Goal: Task Accomplishment & Management: Use online tool/utility

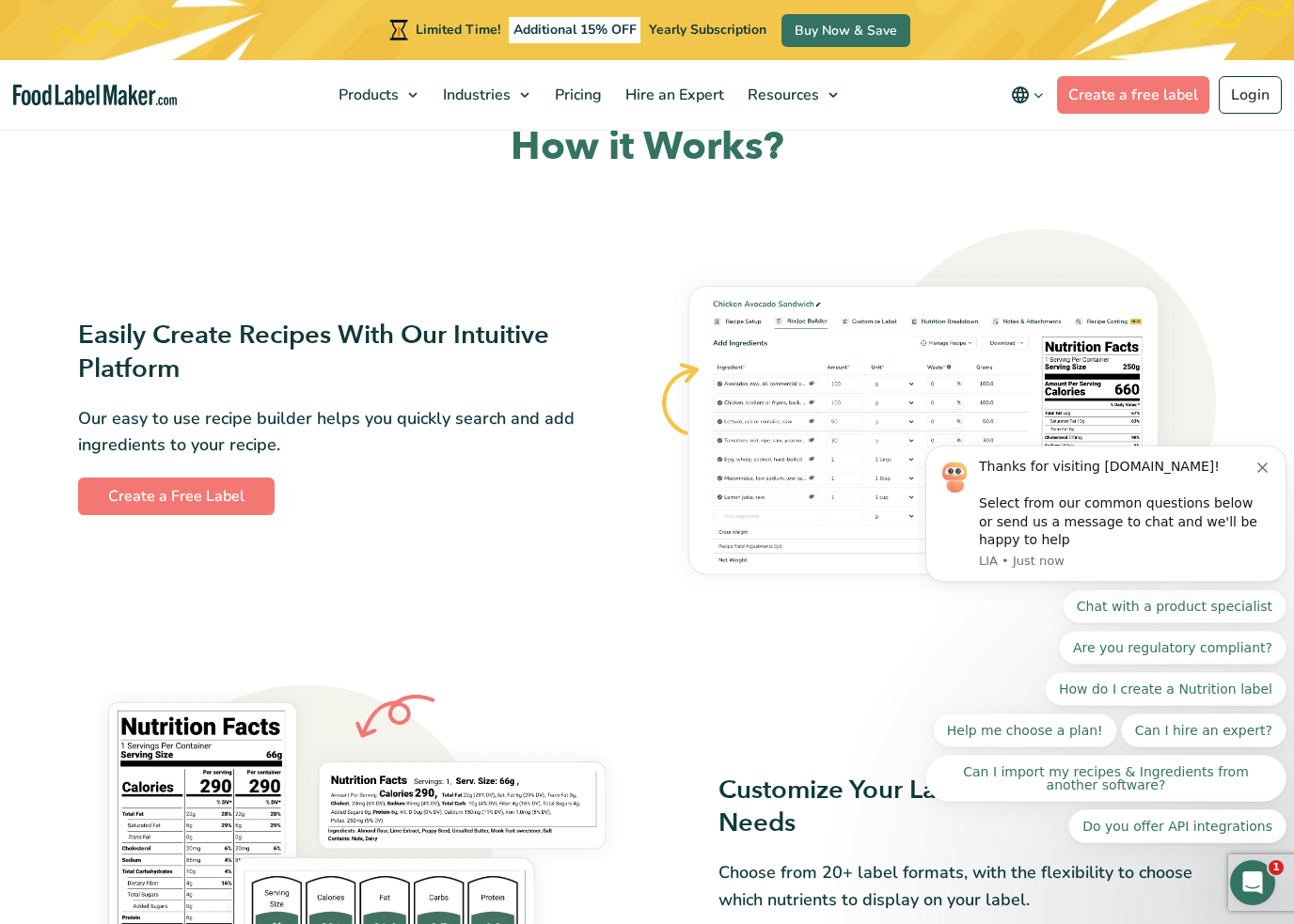
click at [1265, 457] on div "Thanks for visiting FoodLabelMaker.com! Select from our common questions below …" at bounding box center [1105, 513] width 361 height 137
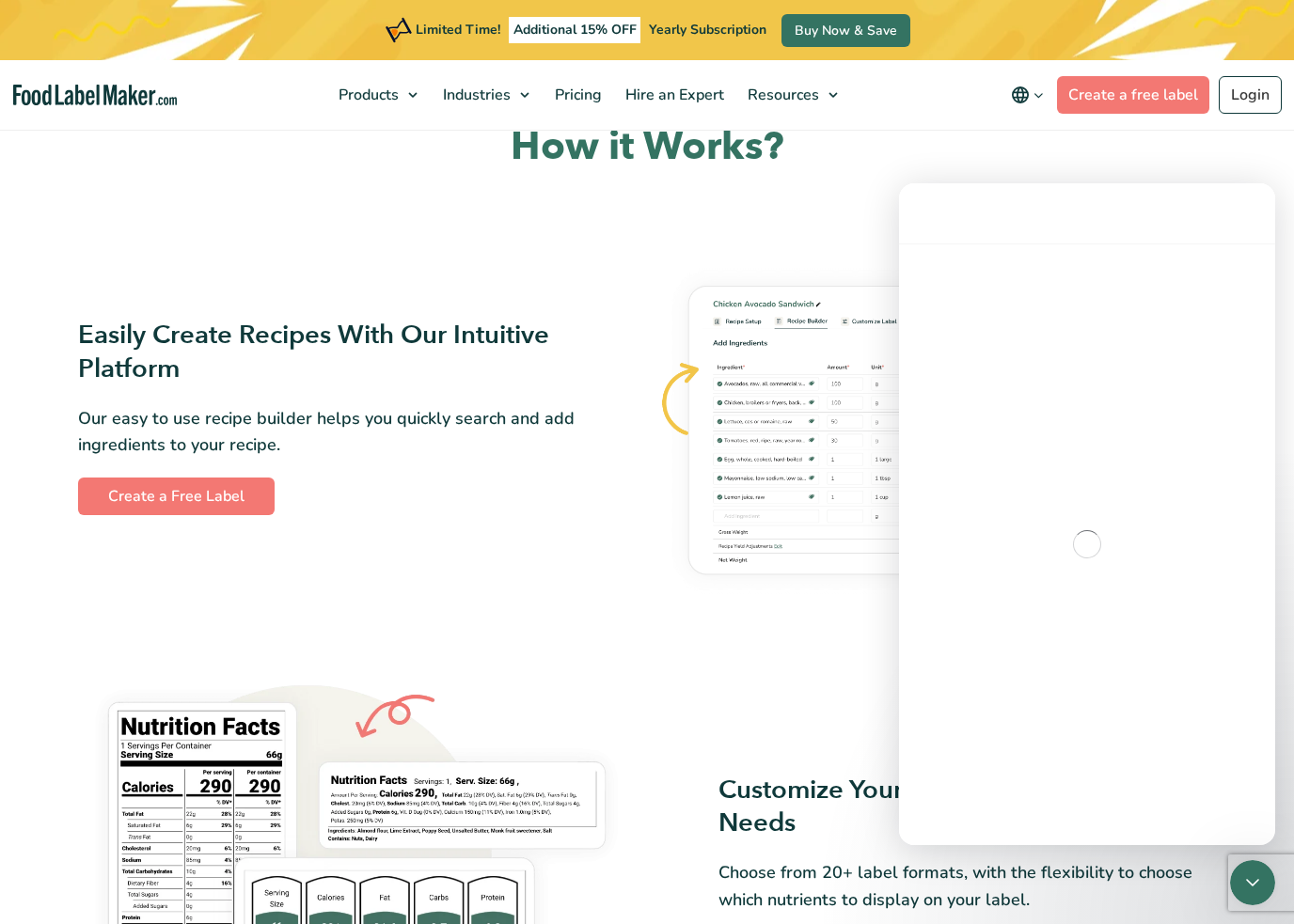
scroll to position [852, 0]
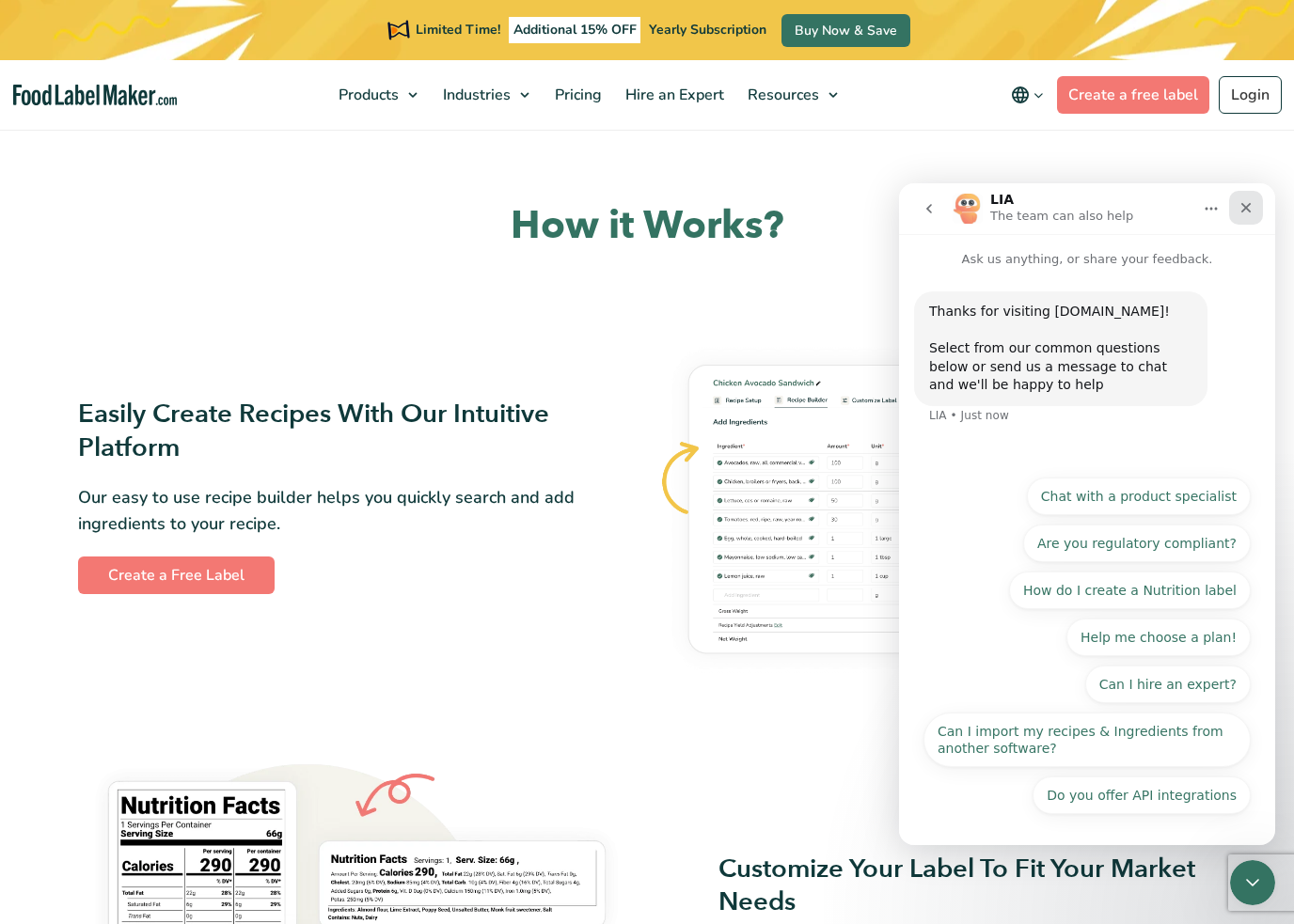
click at [1247, 205] on icon "Close" at bounding box center [1246, 207] width 15 height 15
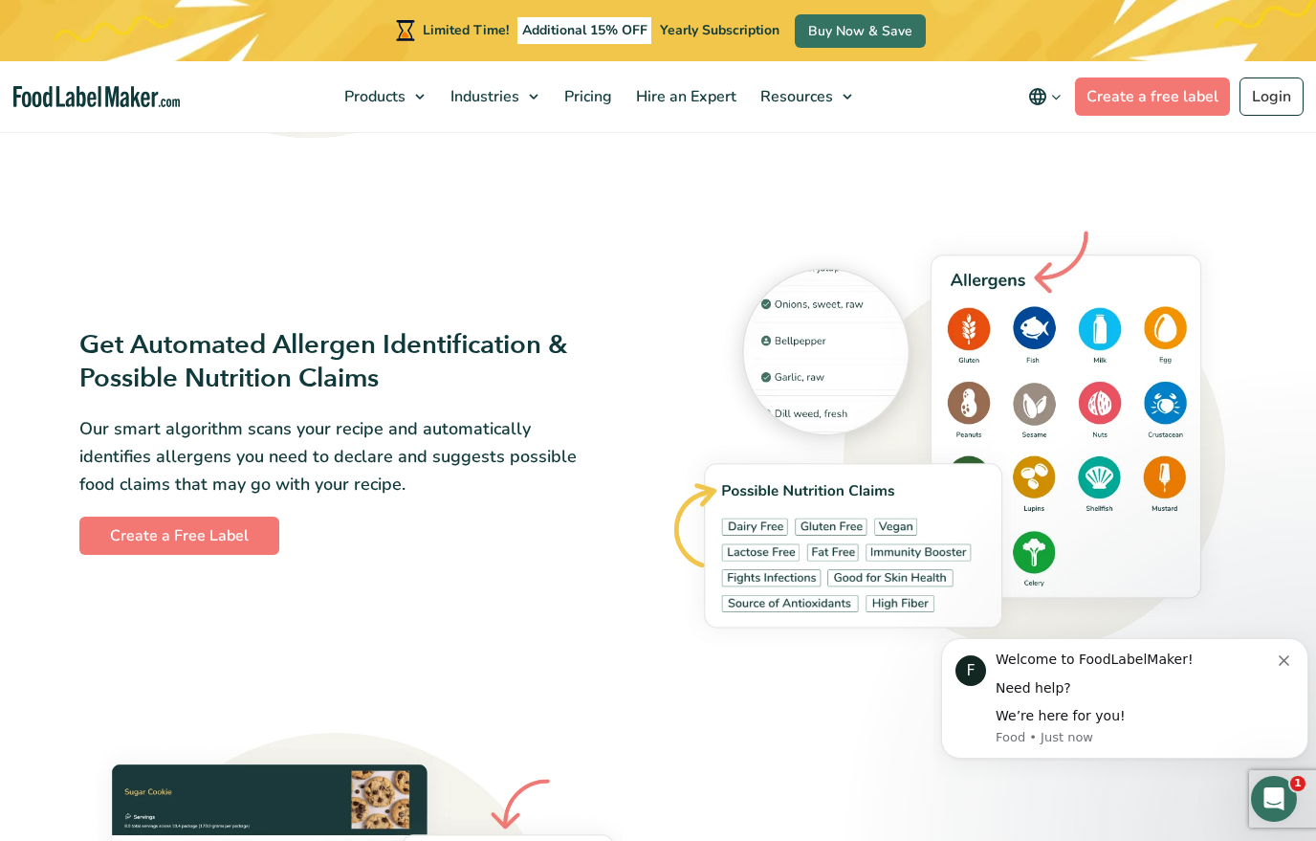
scroll to position [0, 0]
click at [1281, 662] on icon "Dismiss notification" at bounding box center [1284, 660] width 11 height 11
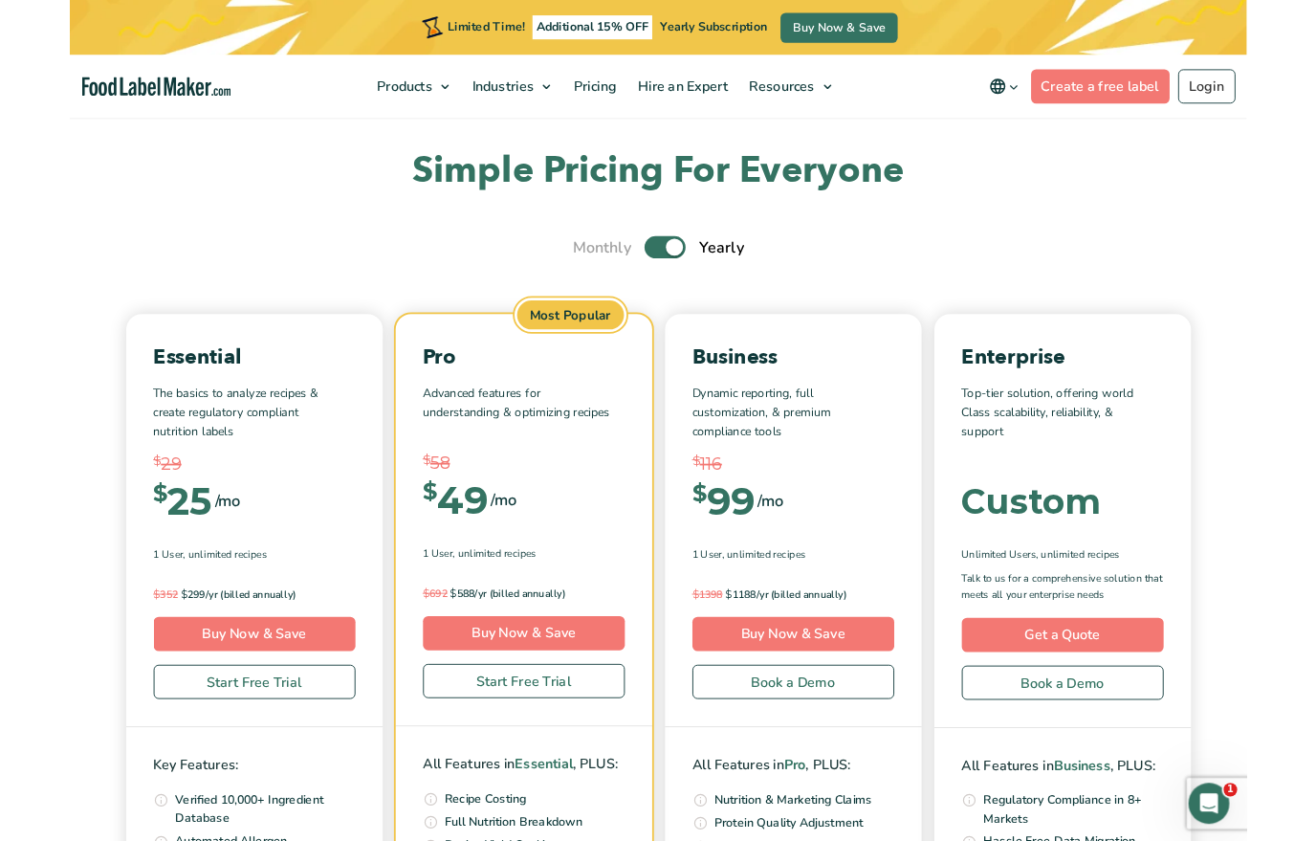
scroll to position [5694, 0]
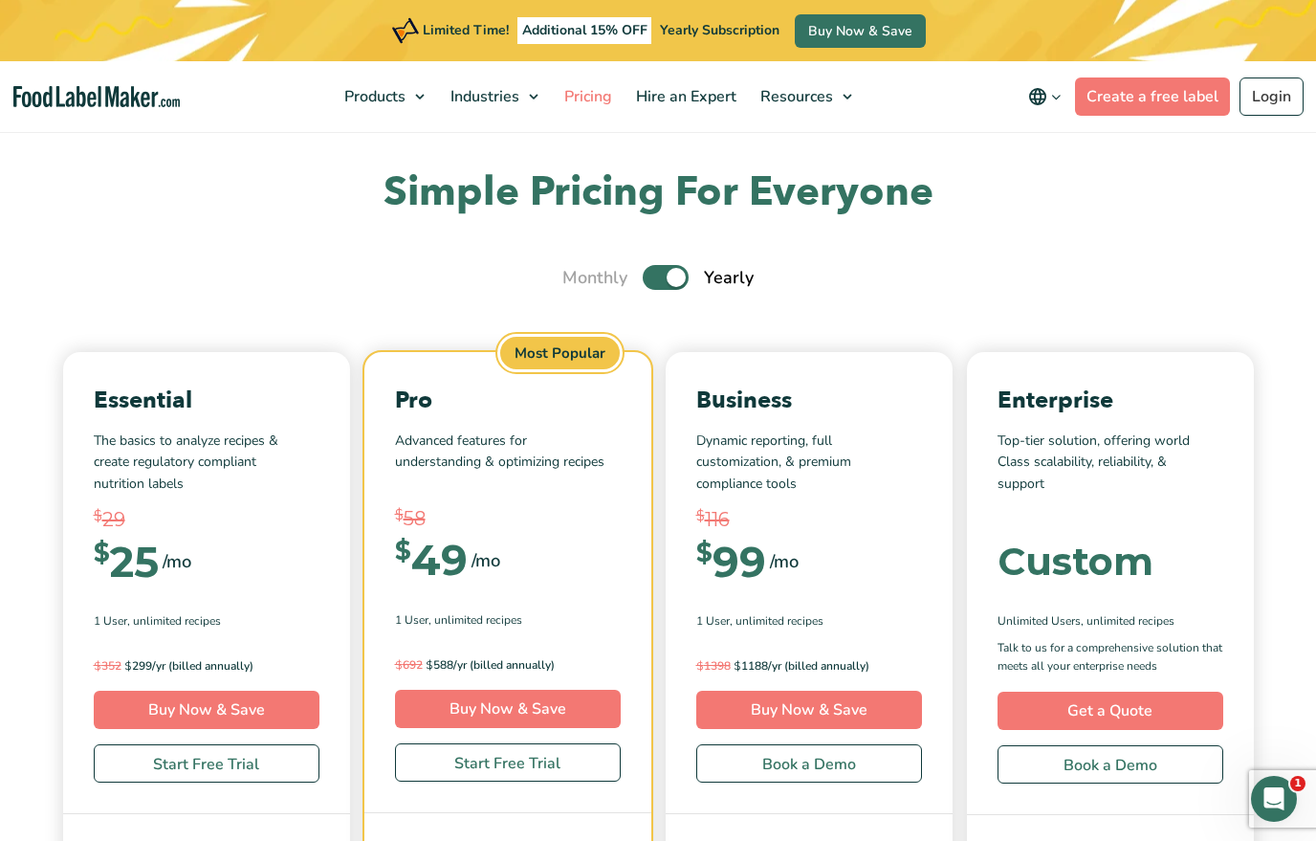
click at [591, 109] on link "Pricing" at bounding box center [586, 96] width 67 height 71
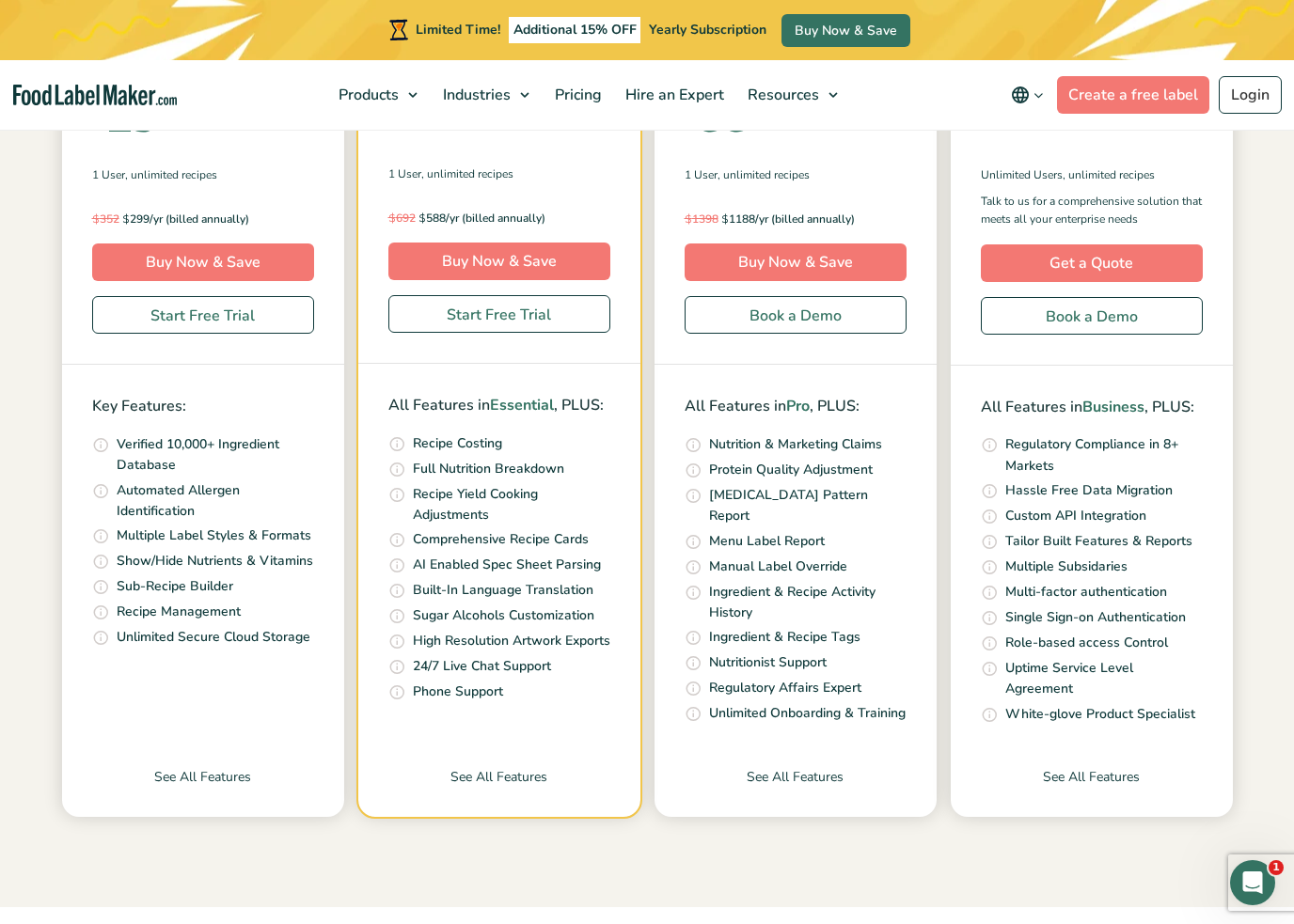
click at [52, 527] on div "Essential The basics to analyze recipes & create regulatory compliant nutrition…" at bounding box center [646, 364] width 1265 height 906
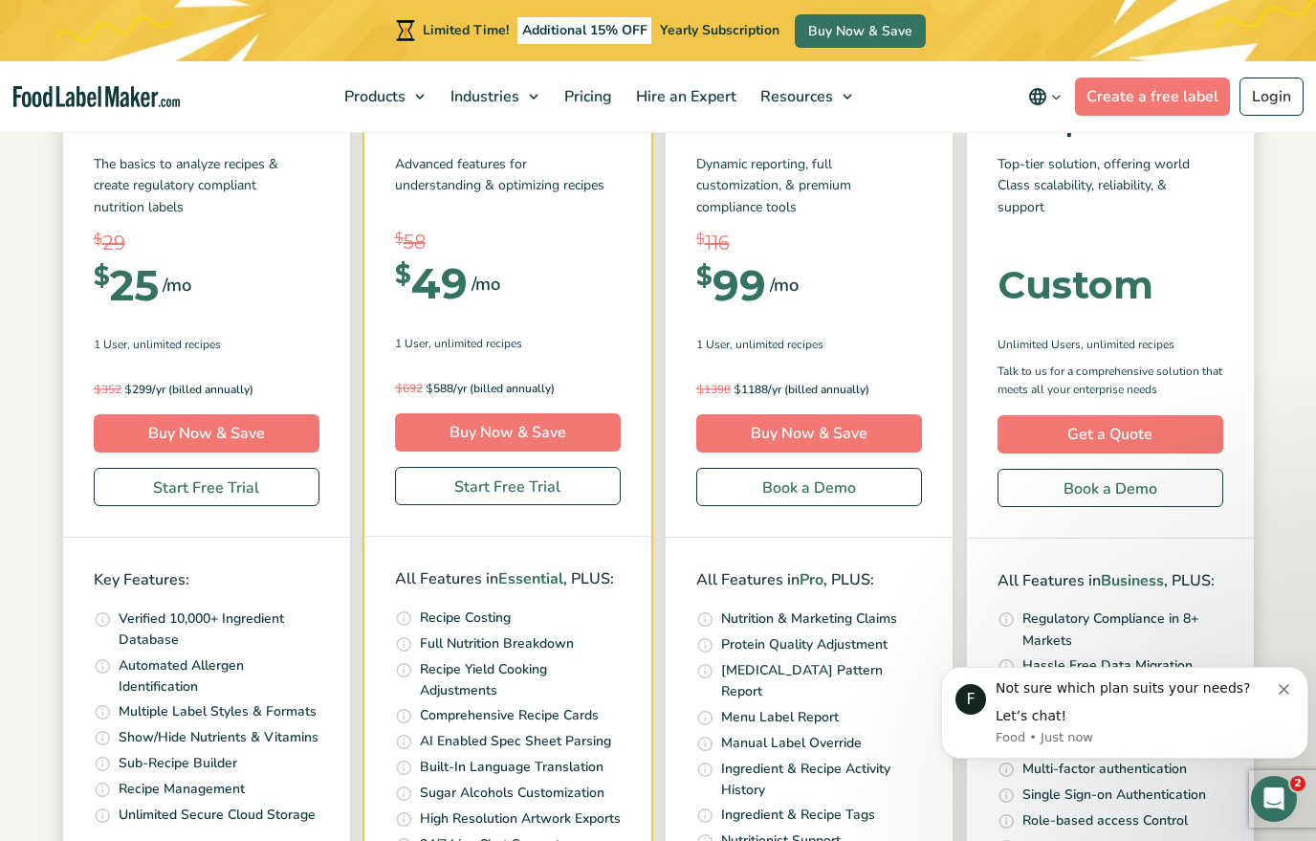
click at [1290, 688] on button "Dismiss notification" at bounding box center [1286, 686] width 15 height 15
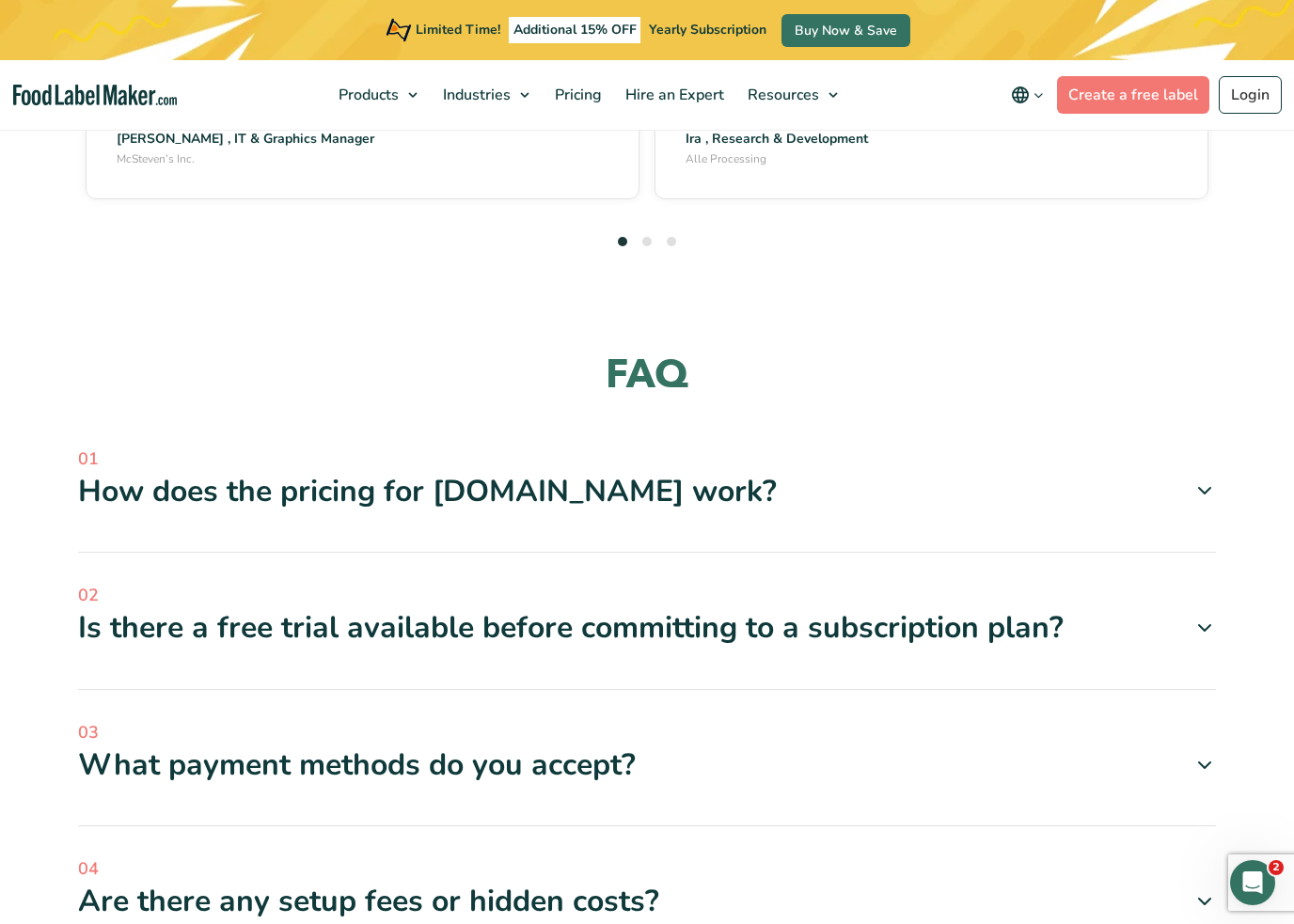
scroll to position [5406, 0]
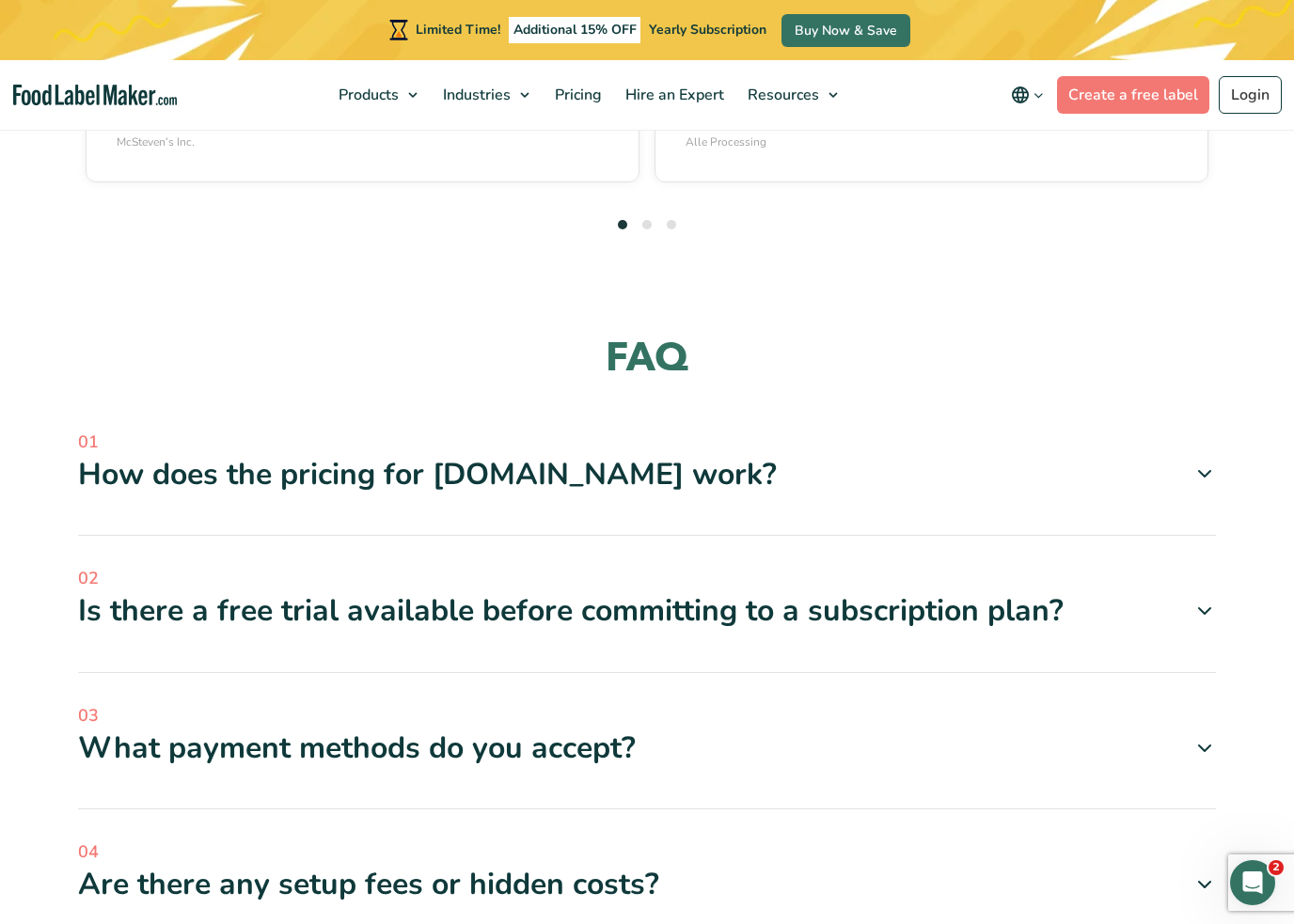
click at [1202, 600] on icon at bounding box center [1205, 610] width 23 height 23
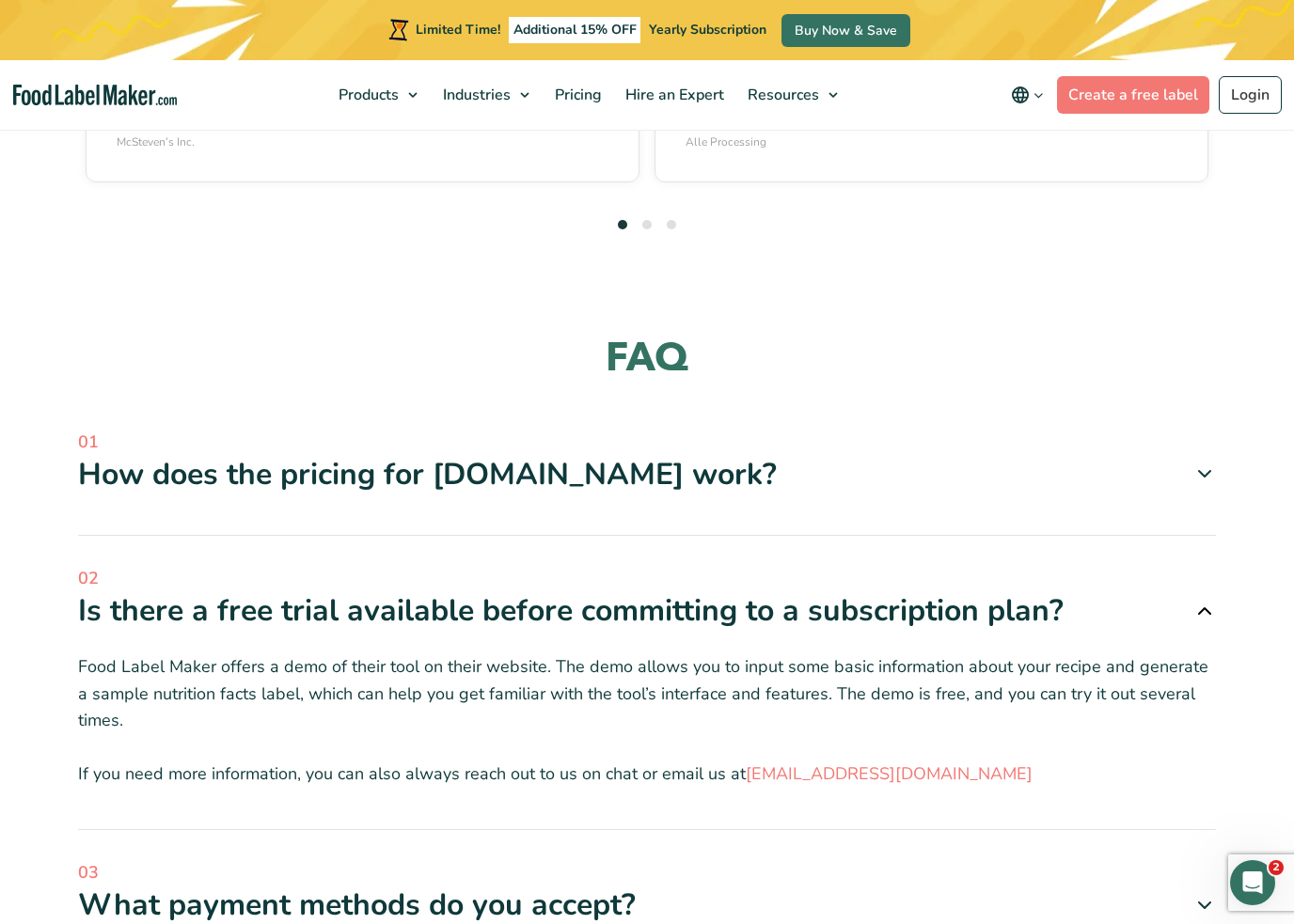
click at [1206, 895] on icon at bounding box center [1205, 905] width 23 height 23
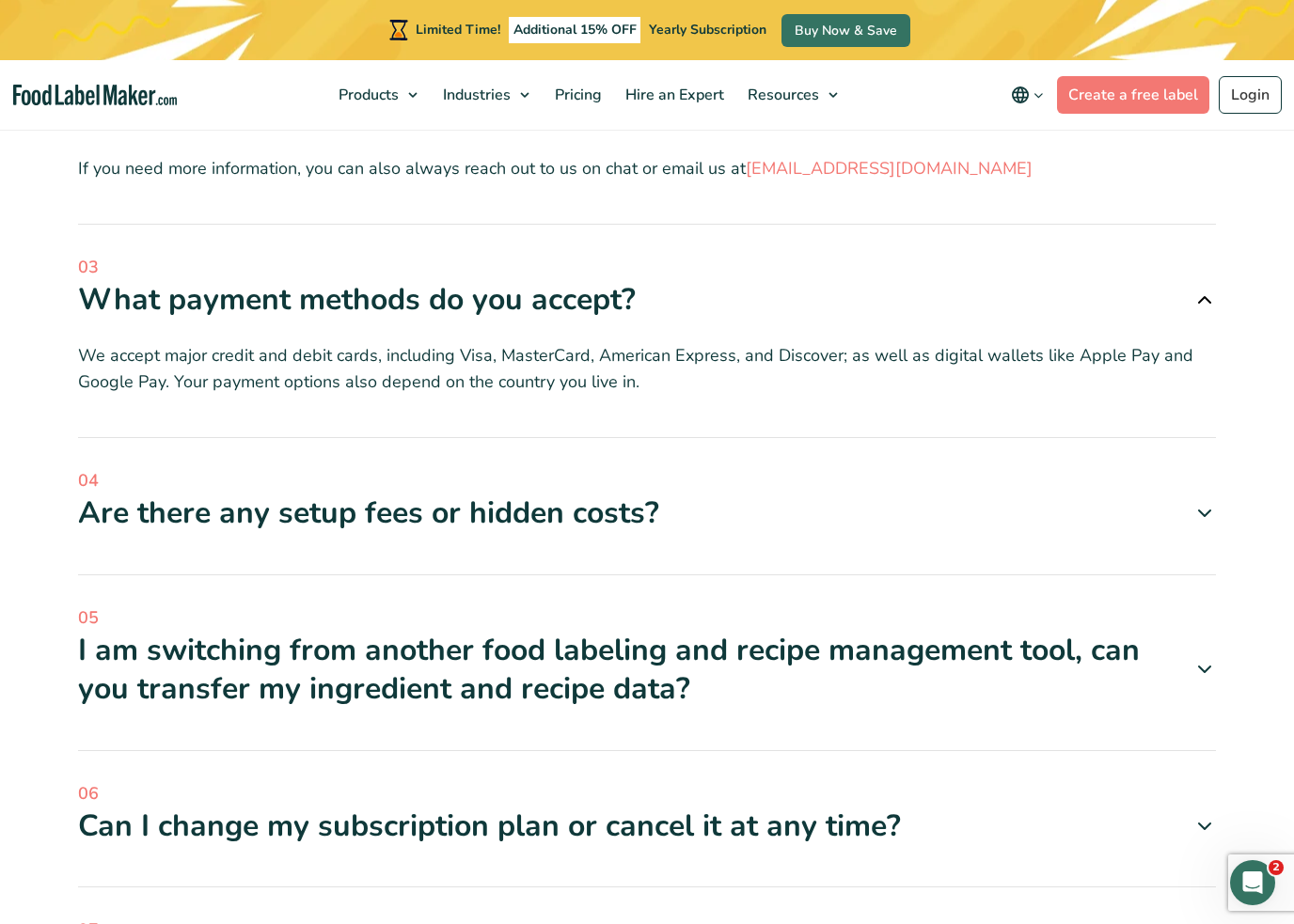
scroll to position [6013, 0]
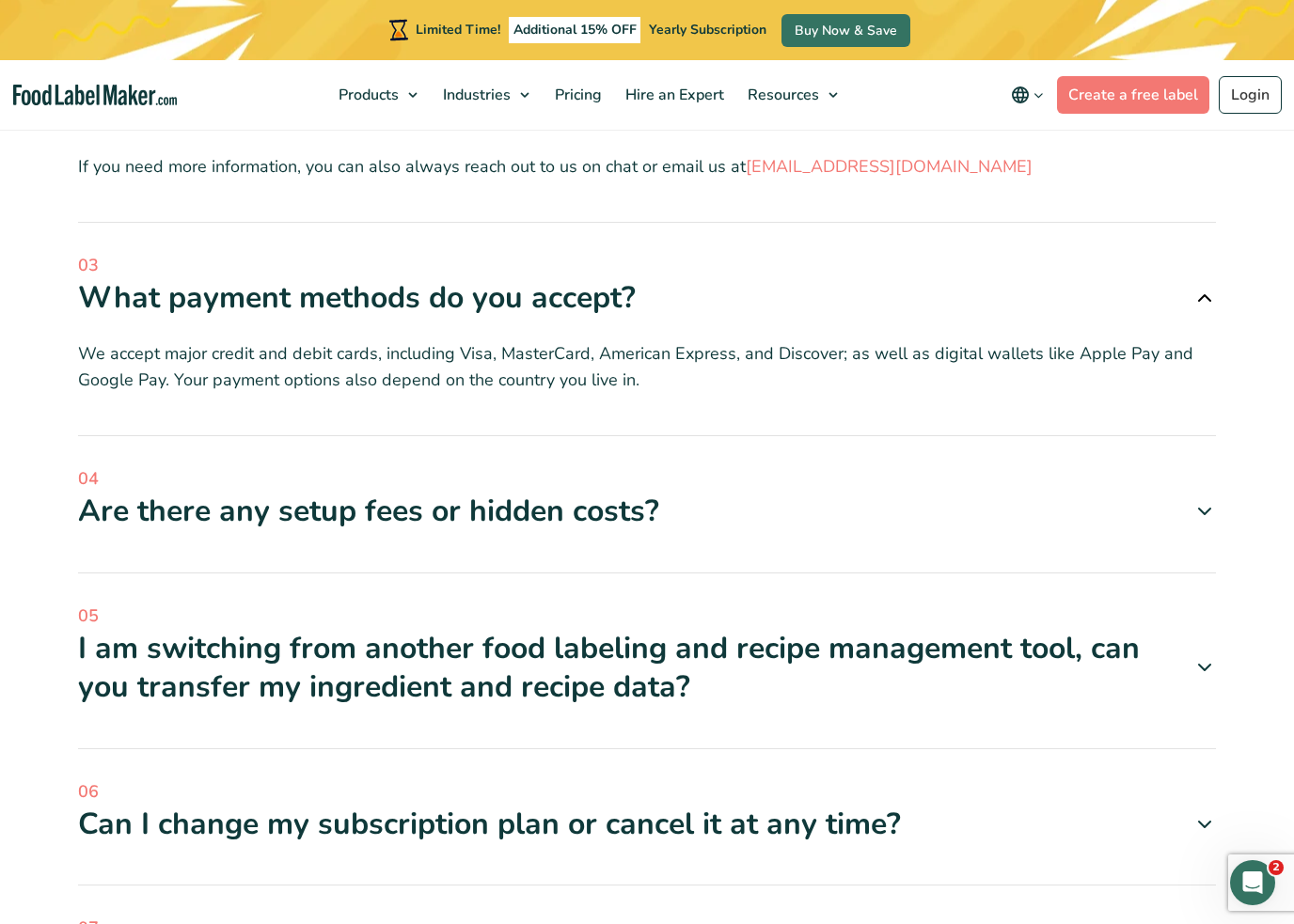
click at [1200, 500] on icon at bounding box center [1205, 511] width 23 height 23
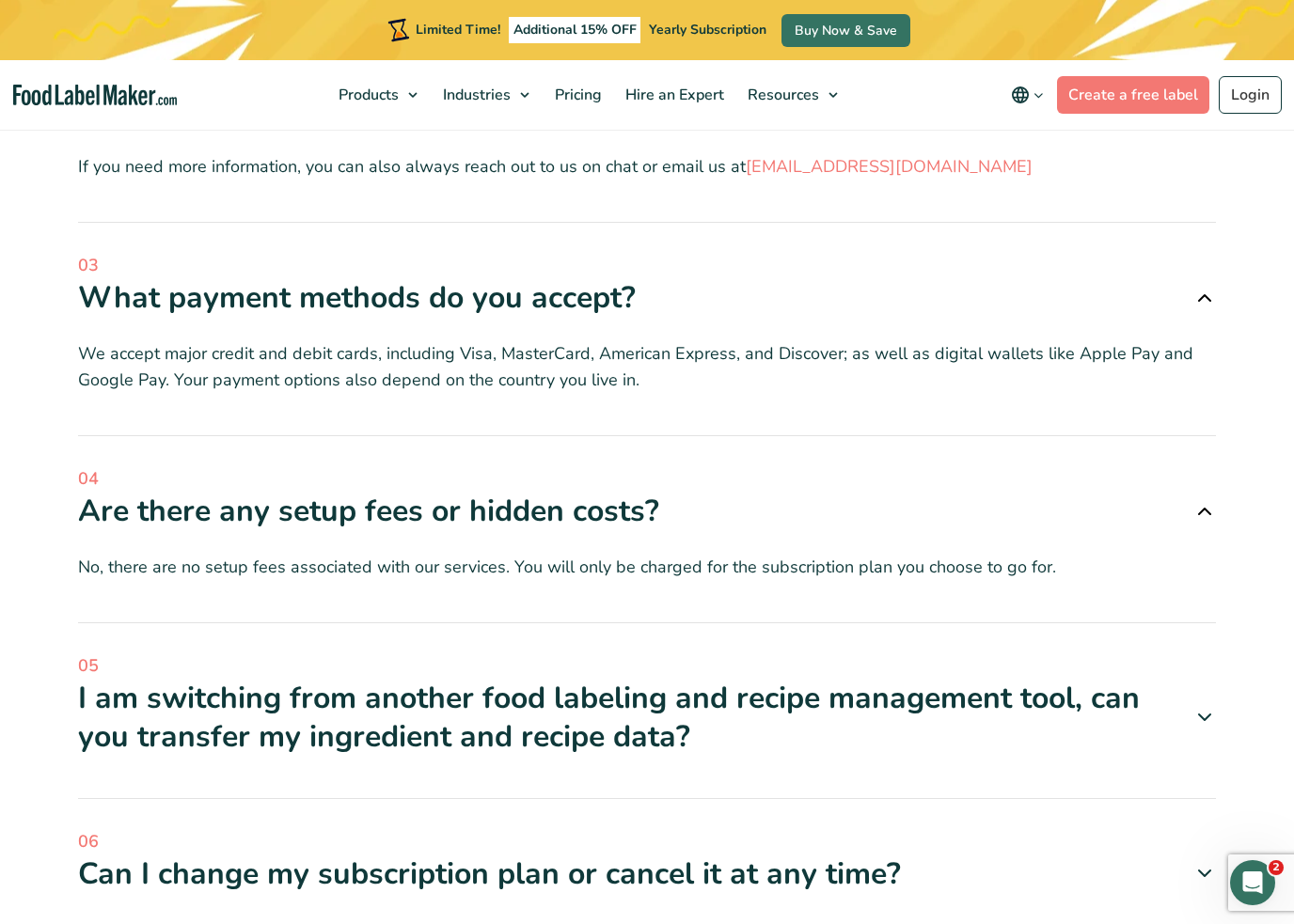
click at [1152, 464] on div "01 How does the pricing for FoodLabelMaker.com work? We have different pricing …" at bounding box center [646, 516] width 1138 height 1388
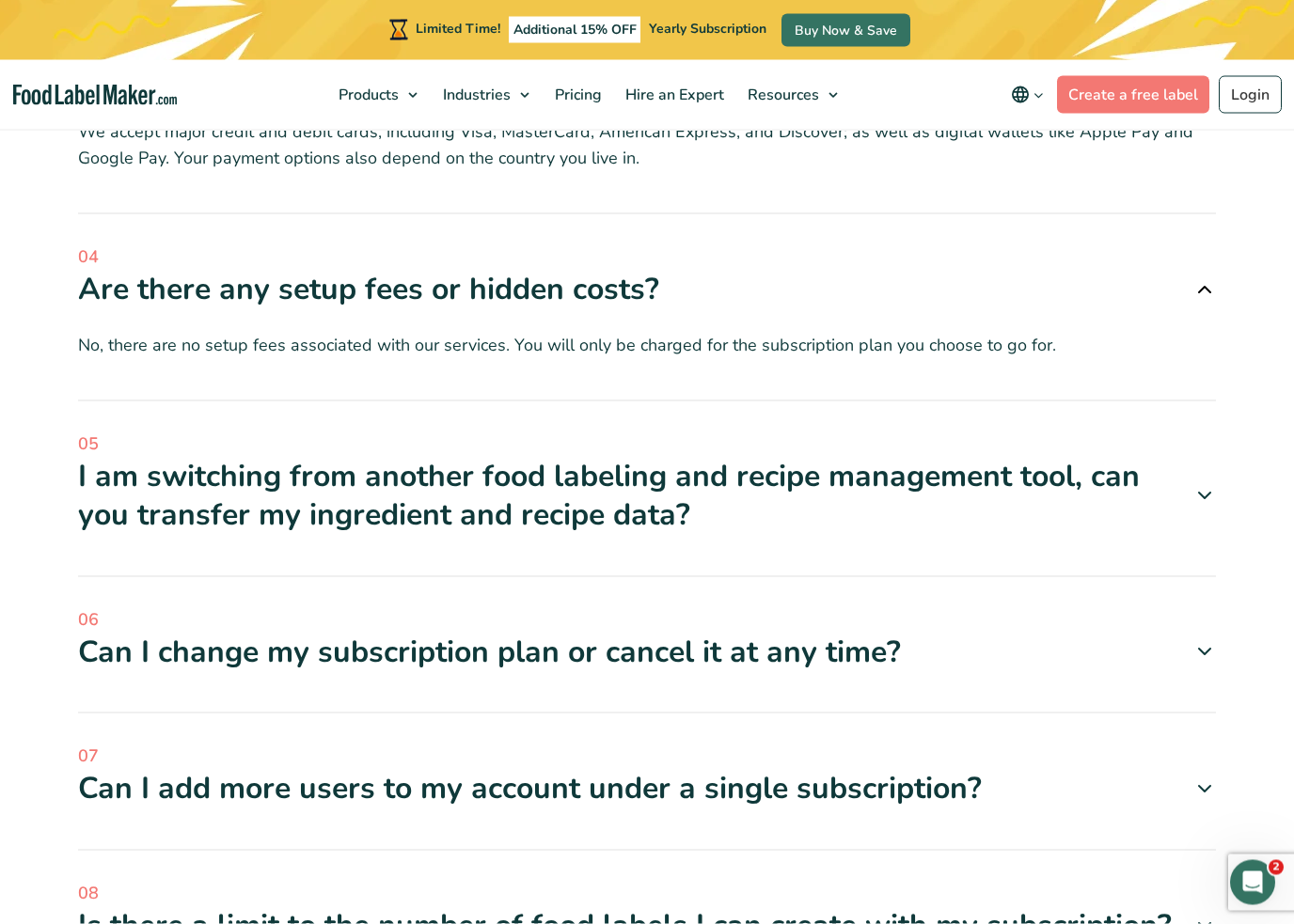
scroll to position [6236, 0]
click at [1212, 484] on icon at bounding box center [1205, 494] width 23 height 23
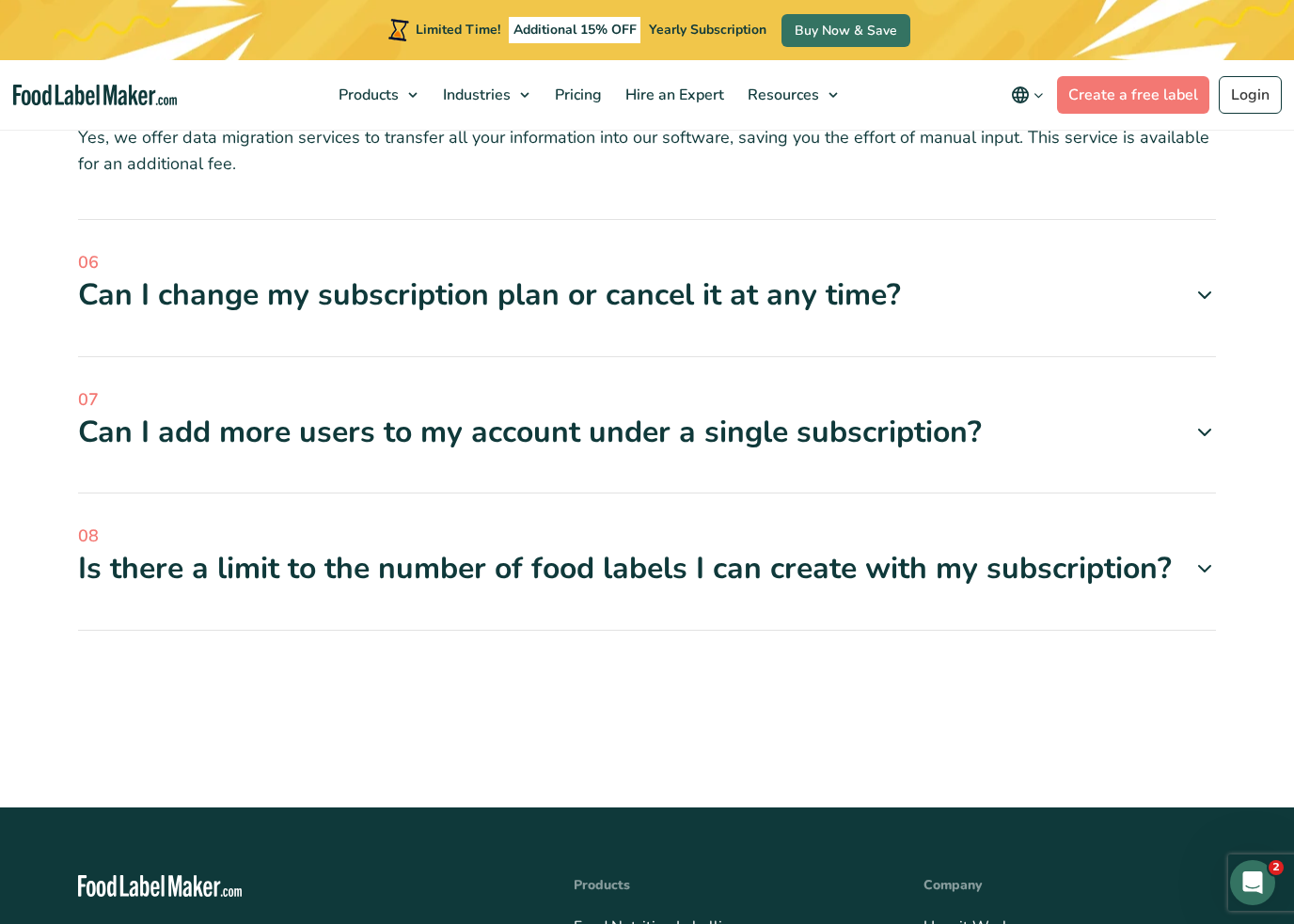
scroll to position [6670, 0]
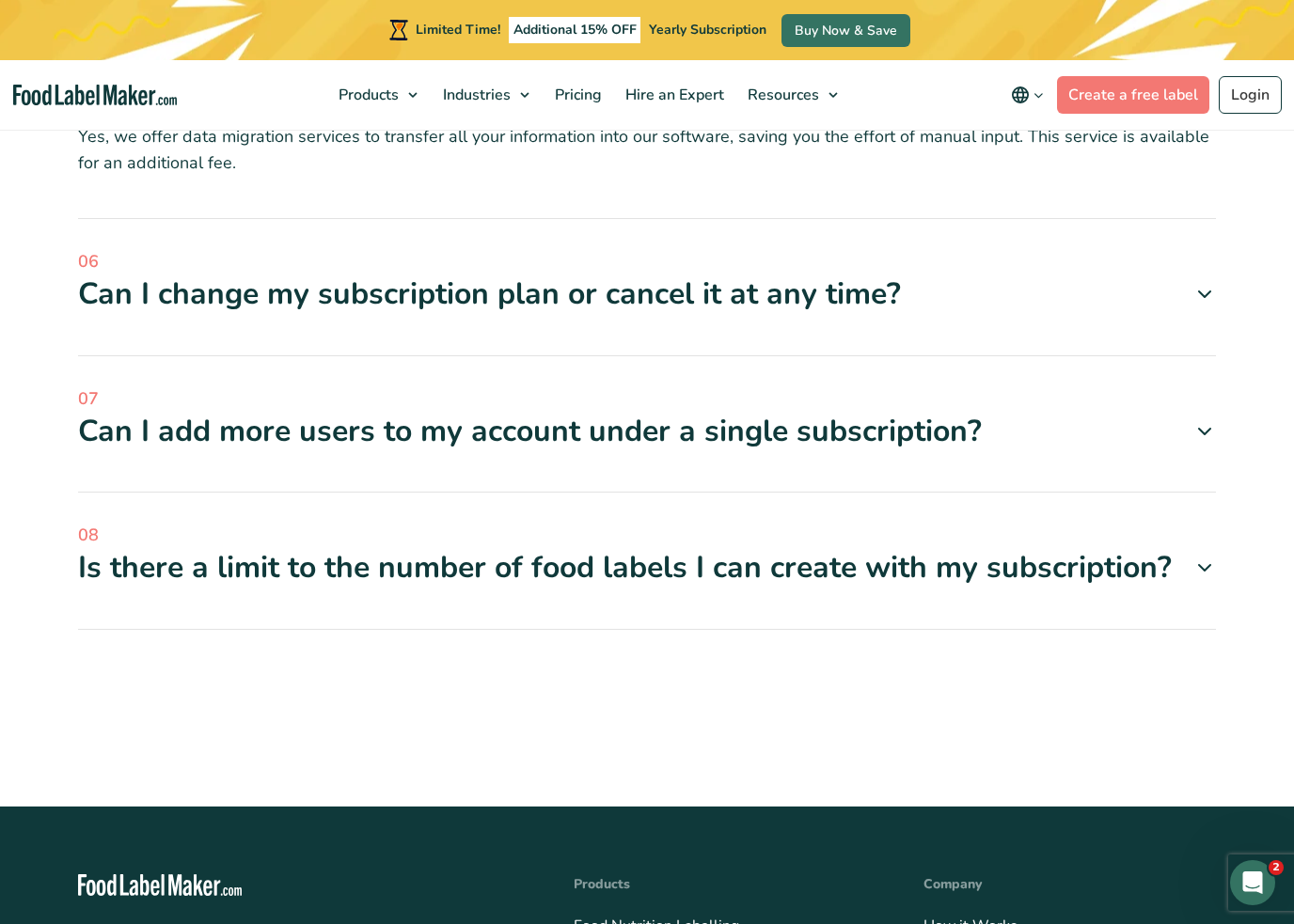
click at [1211, 556] on icon at bounding box center [1205, 567] width 23 height 23
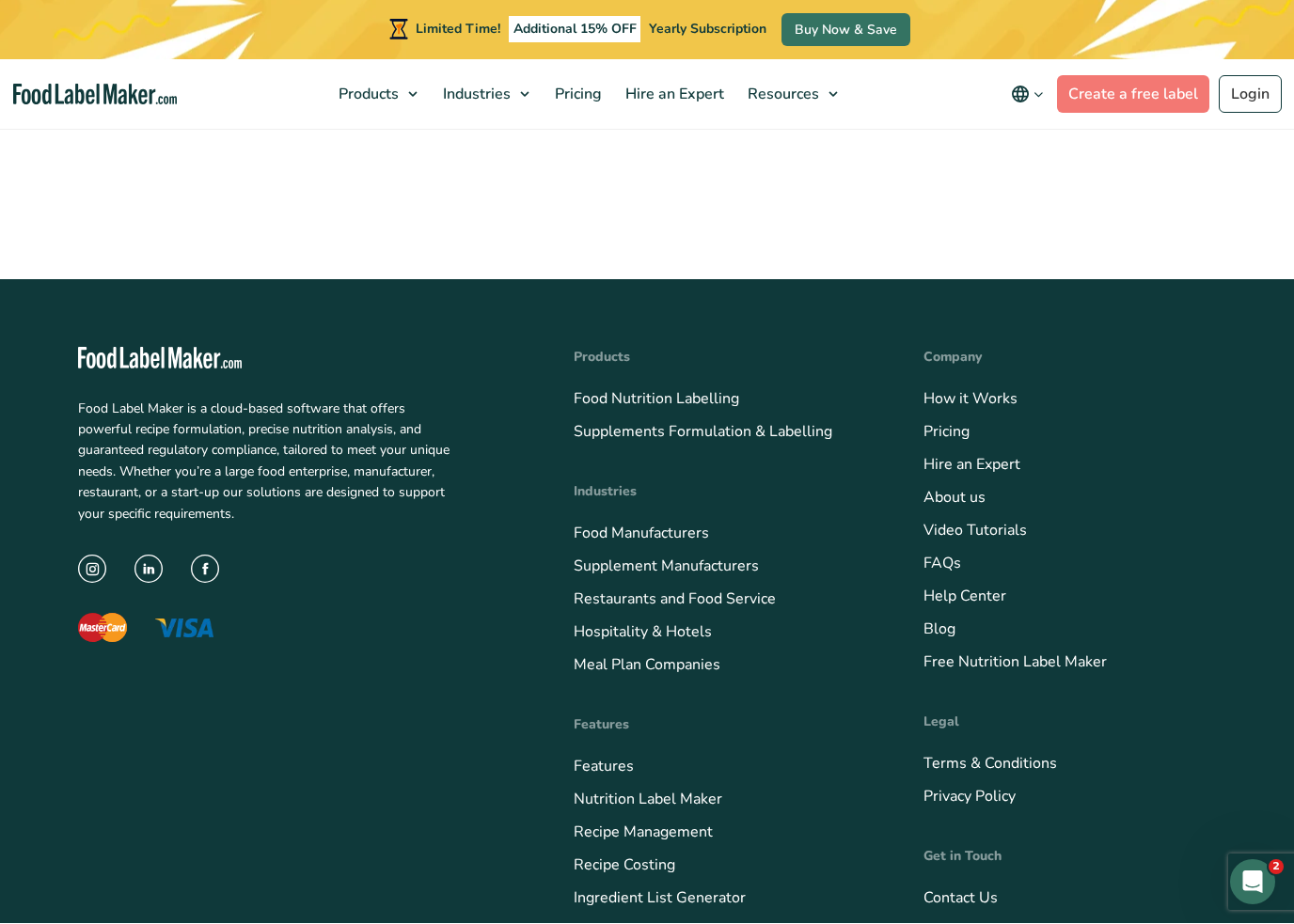
scroll to position [7261, 0]
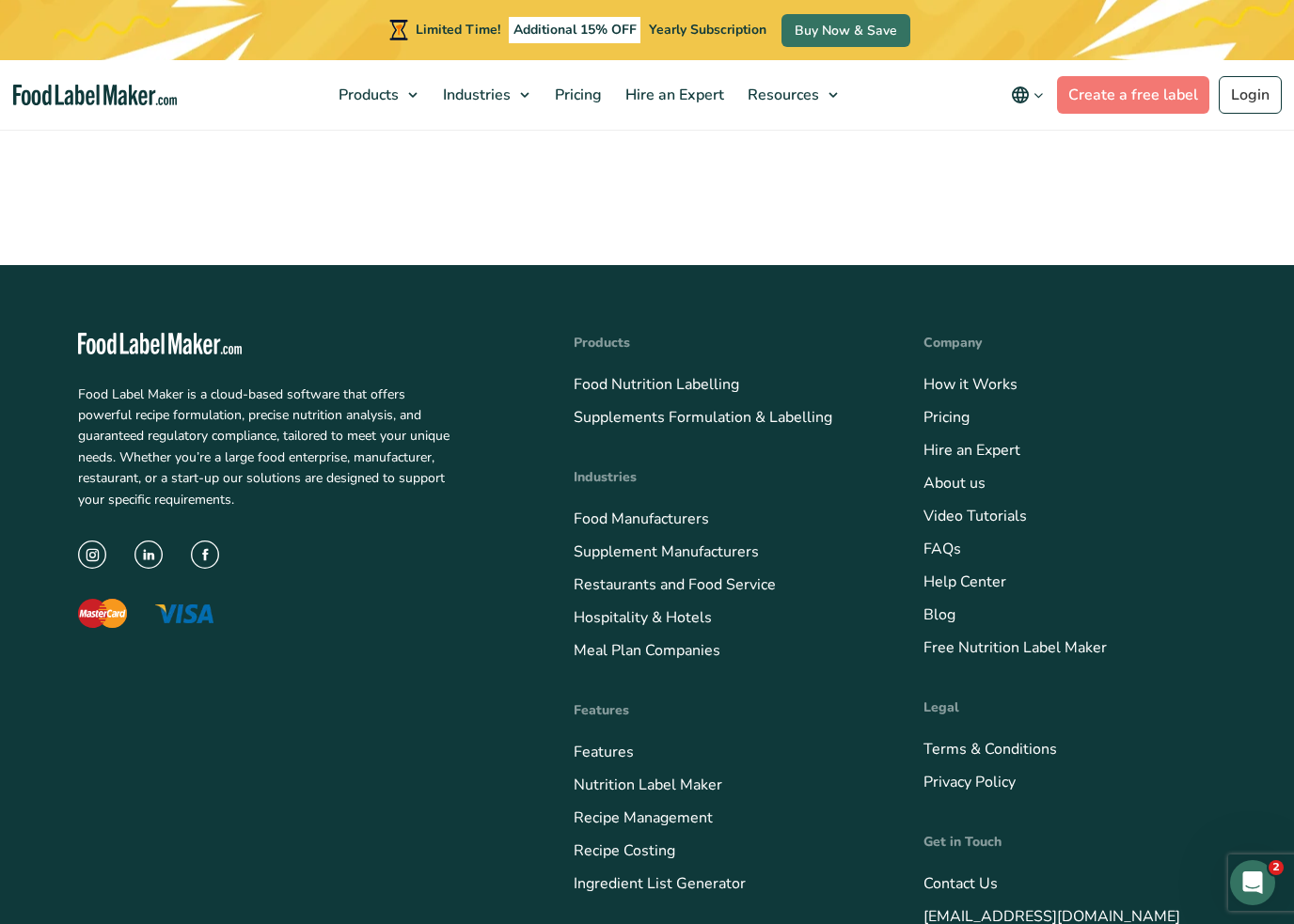
click at [1043, 637] on link "Free Nutrition Label Maker" at bounding box center [1015, 647] width 184 height 21
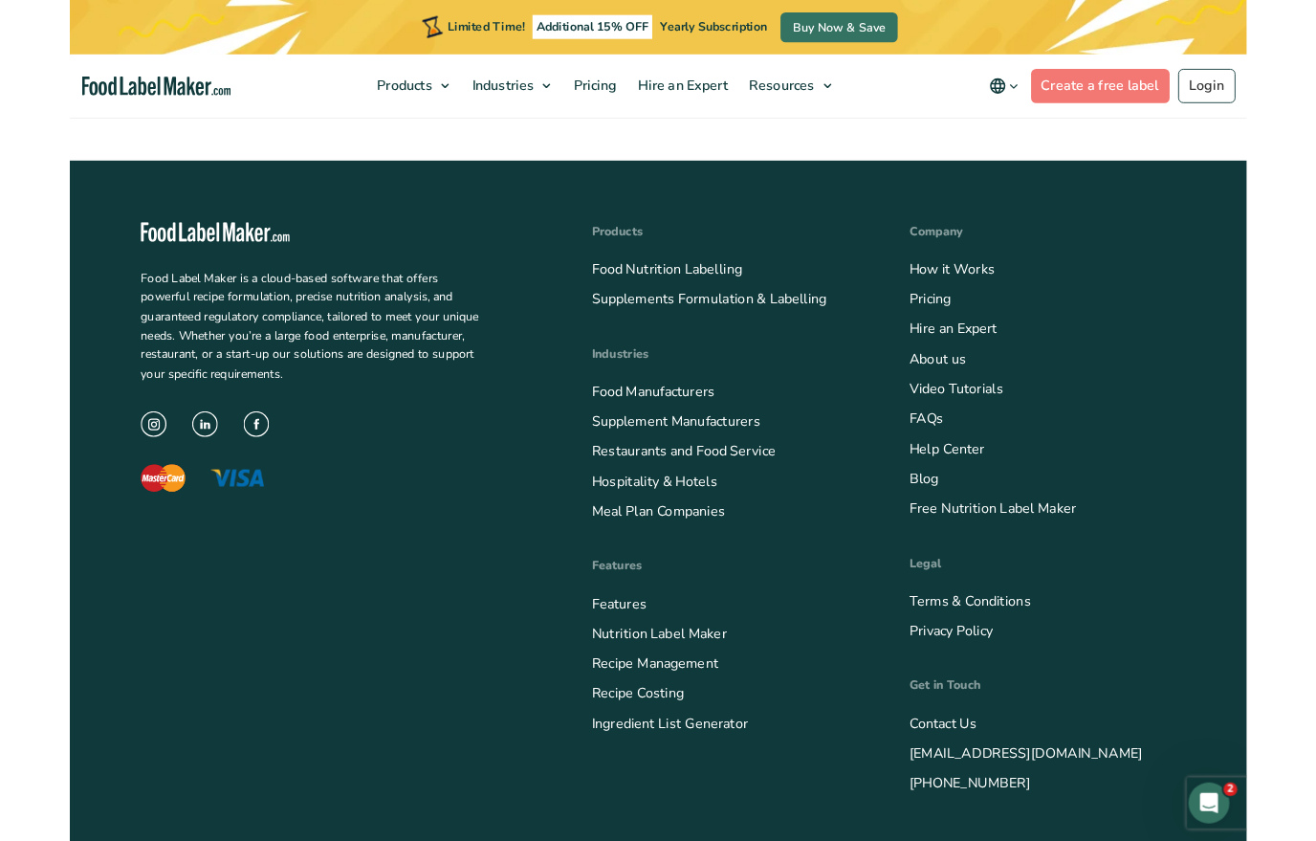
scroll to position [4235, 0]
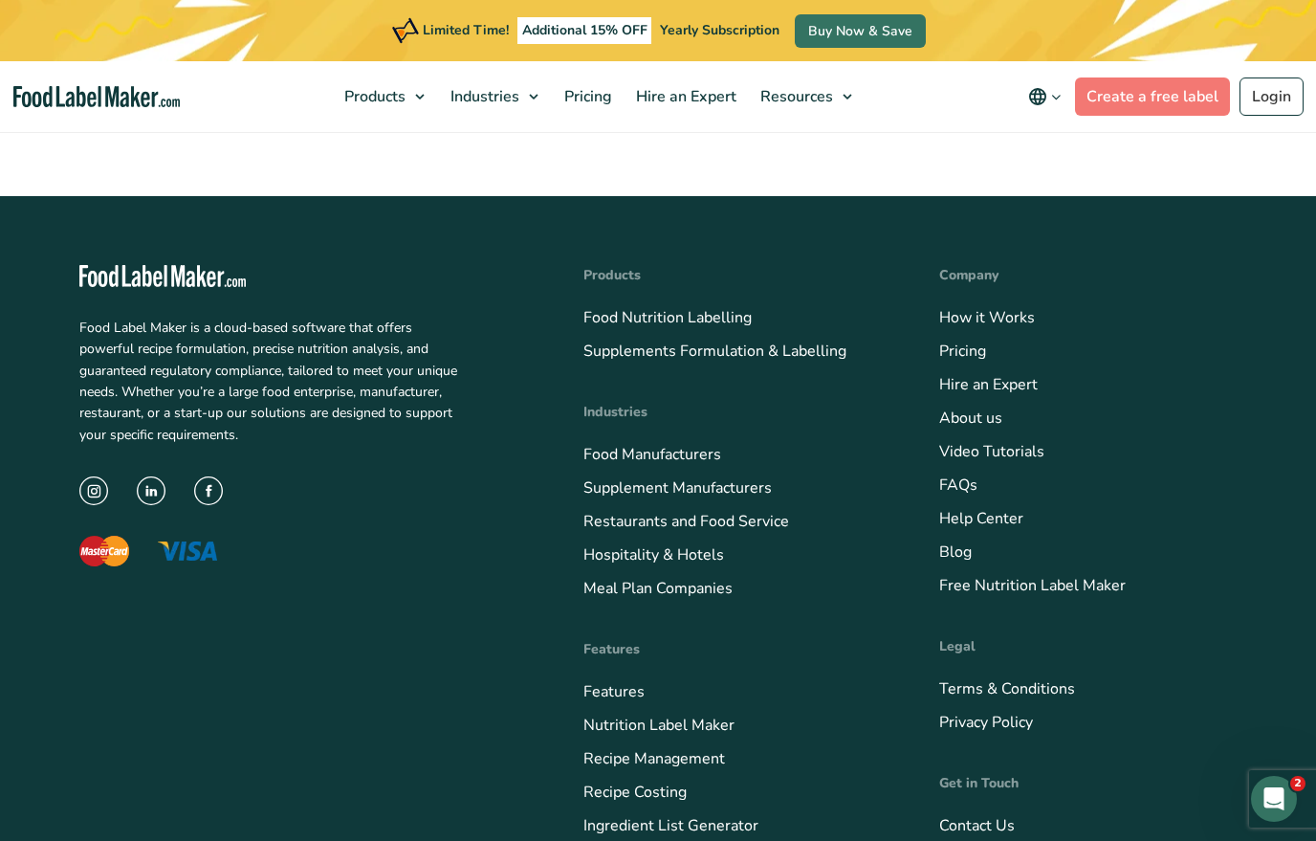
click at [708, 714] on link "Nutrition Label Maker" at bounding box center [658, 724] width 151 height 21
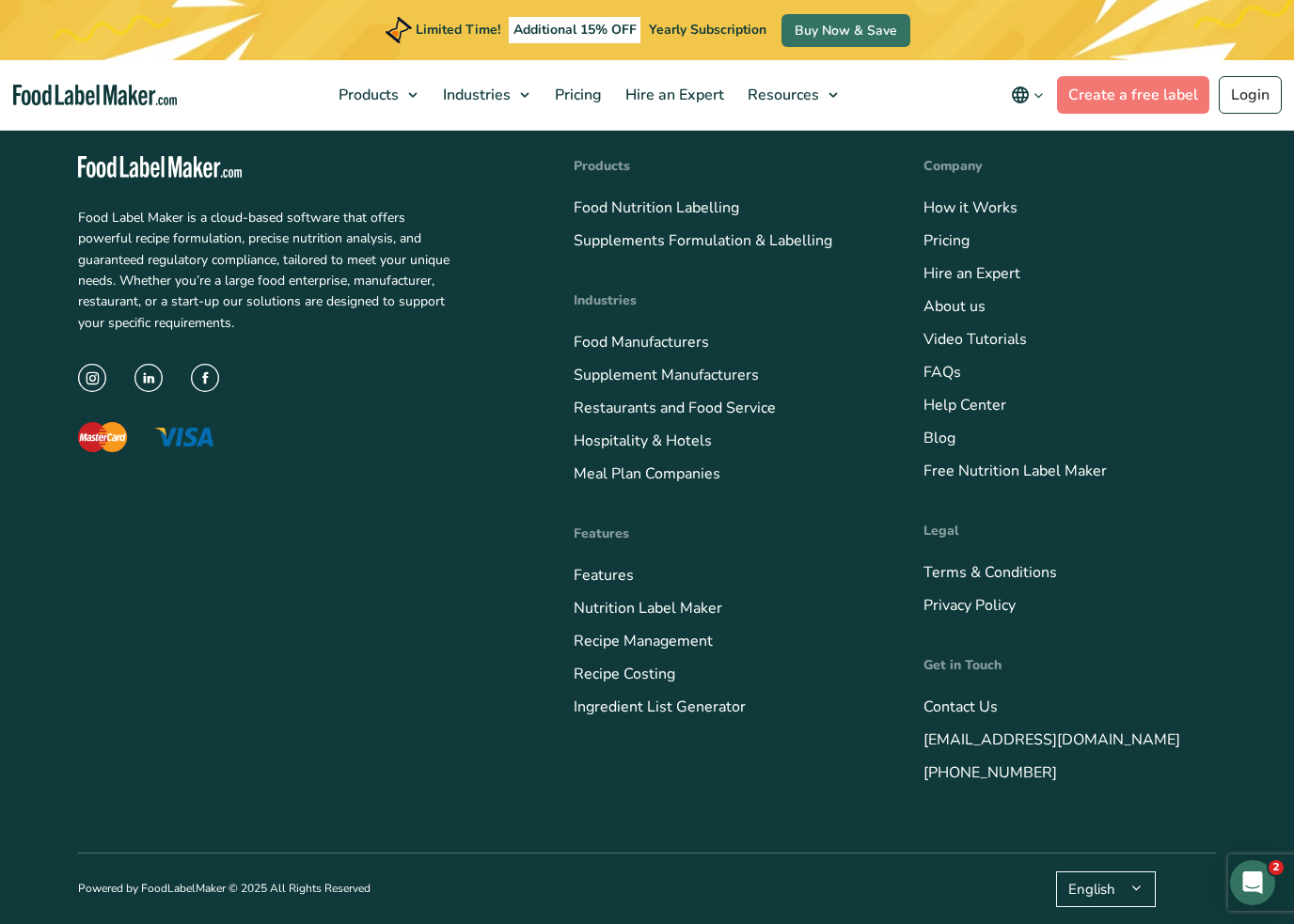
scroll to position [8306, 0]
click at [958, 382] on link "FAQs" at bounding box center [942, 372] width 37 height 21
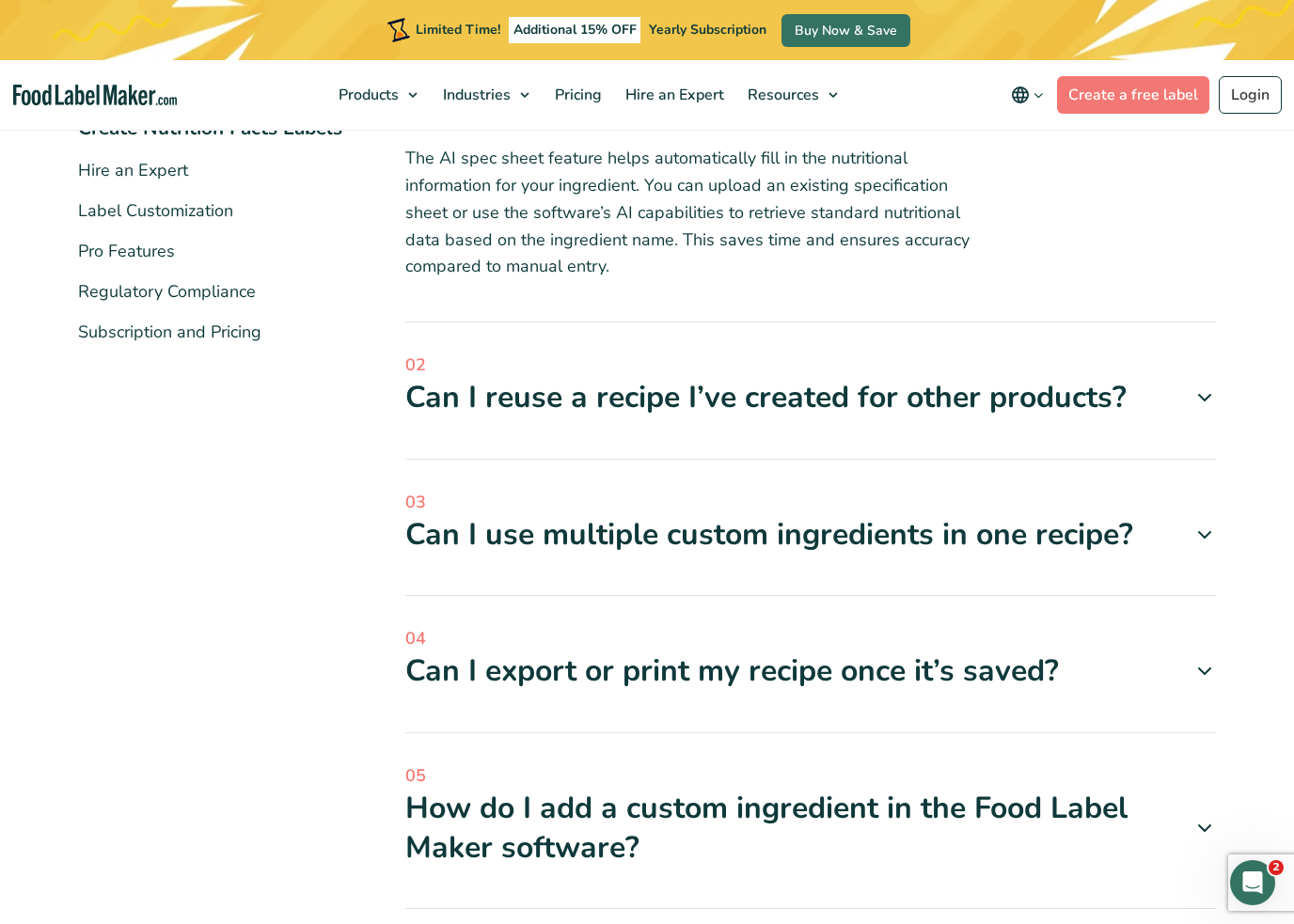
scroll to position [460, 0]
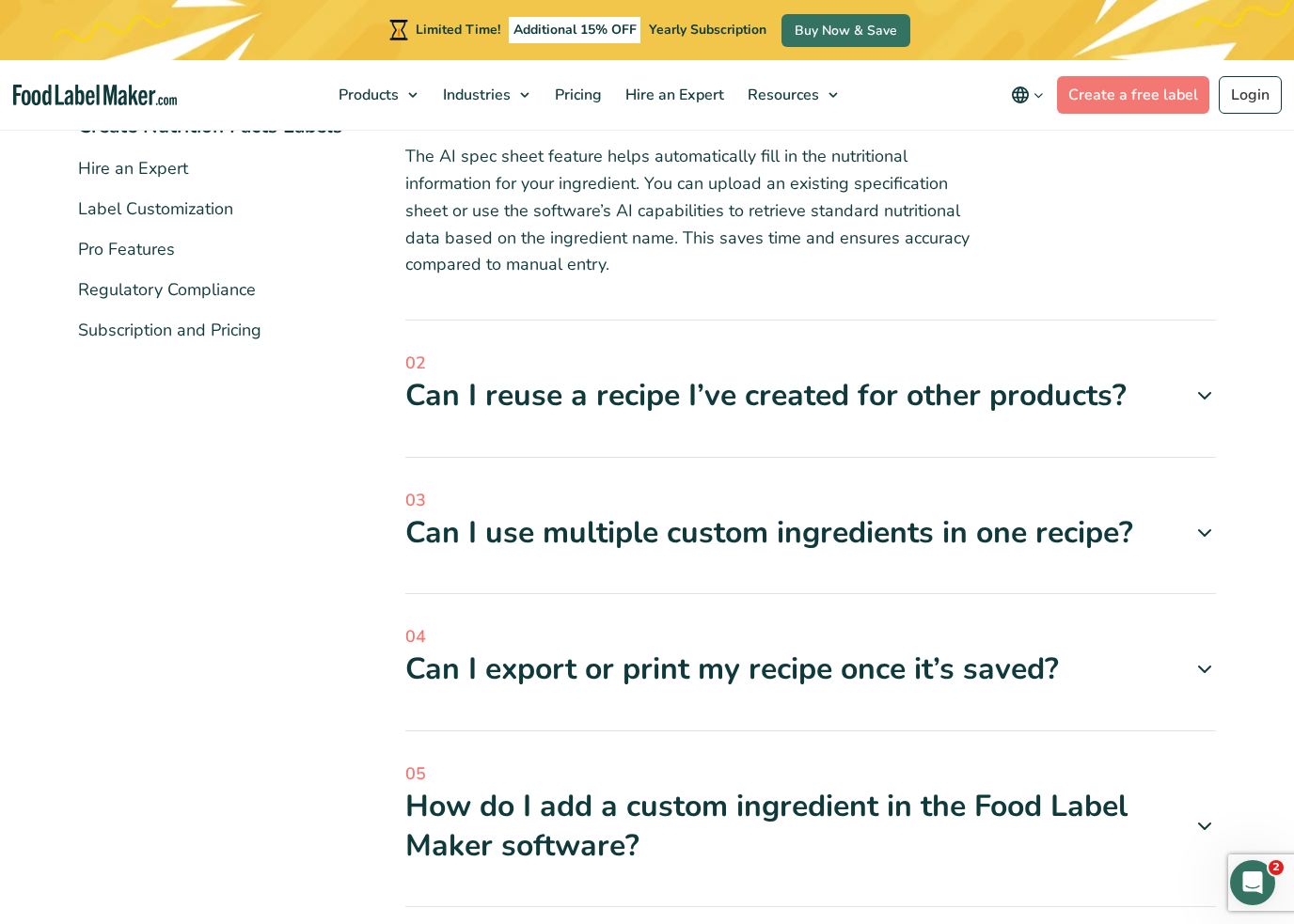
click at [1200, 397] on icon at bounding box center [1205, 395] width 23 height 23
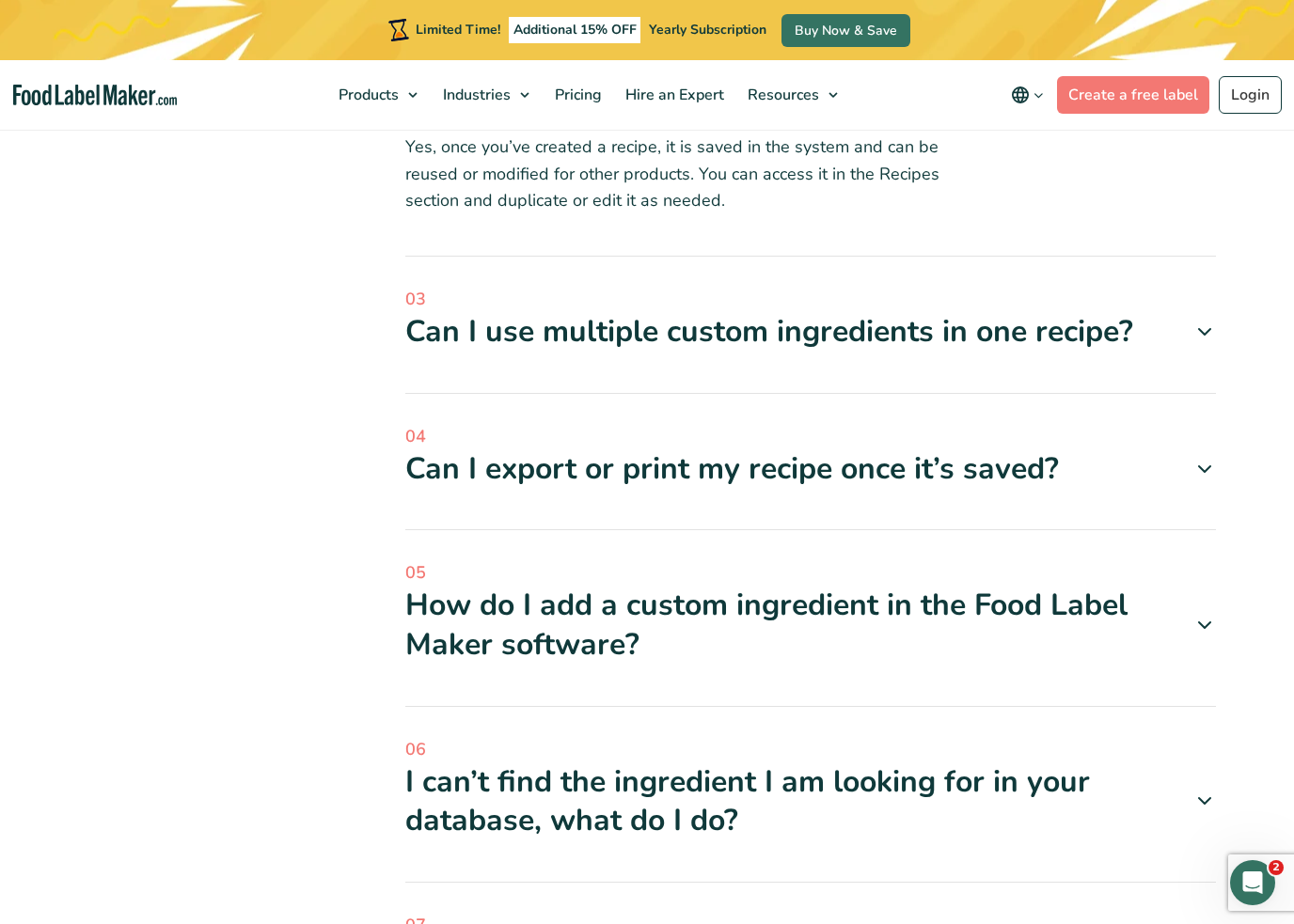
scroll to position [767, 0]
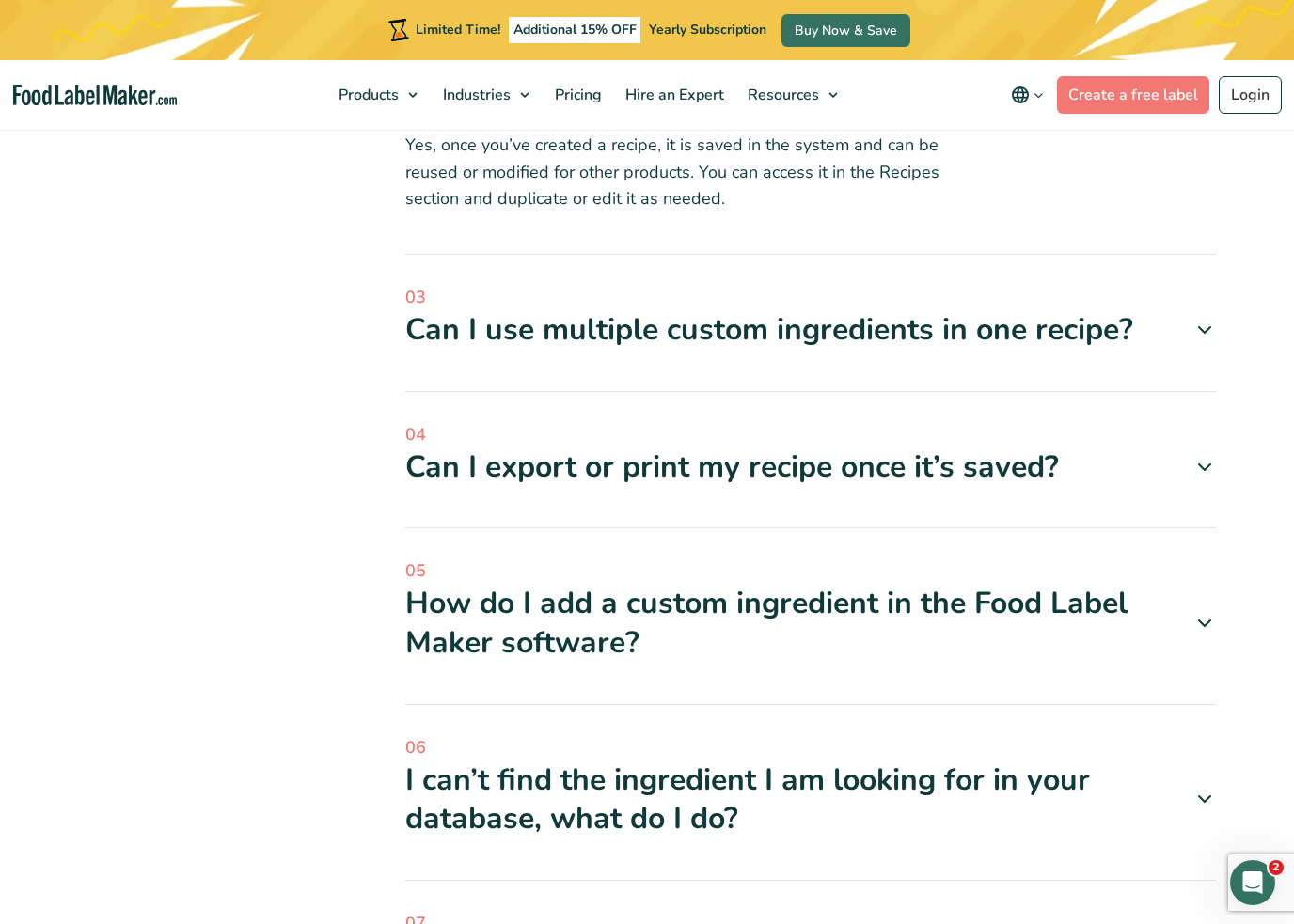
click at [1183, 461] on span at bounding box center [1197, 467] width 36 height 23
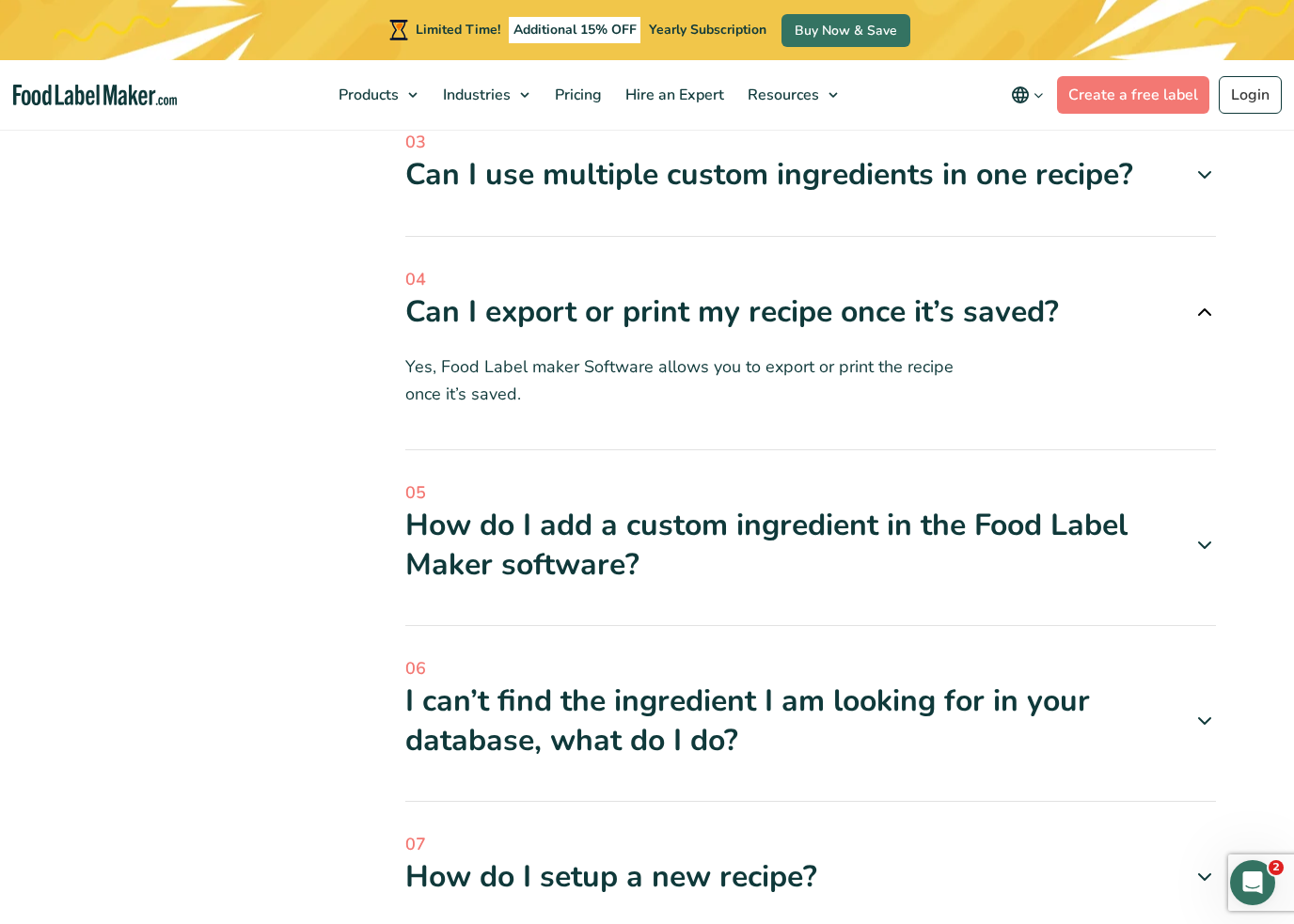
scroll to position [922, 0]
click at [1149, 608] on div "05 How do I add a custom ingredient in the Food Label Maker software? Go to the…" at bounding box center [810, 552] width 811 height 145
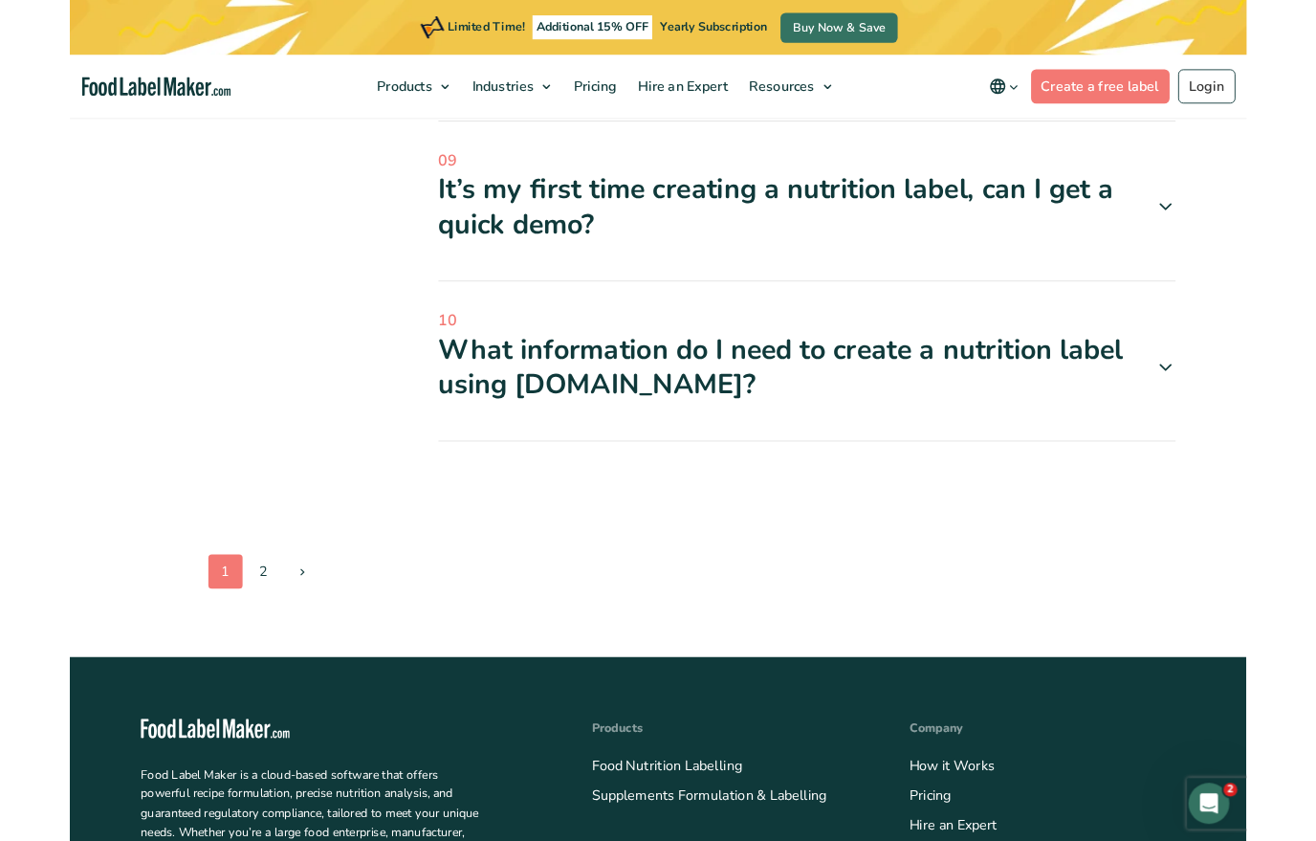
scroll to position [1969, 0]
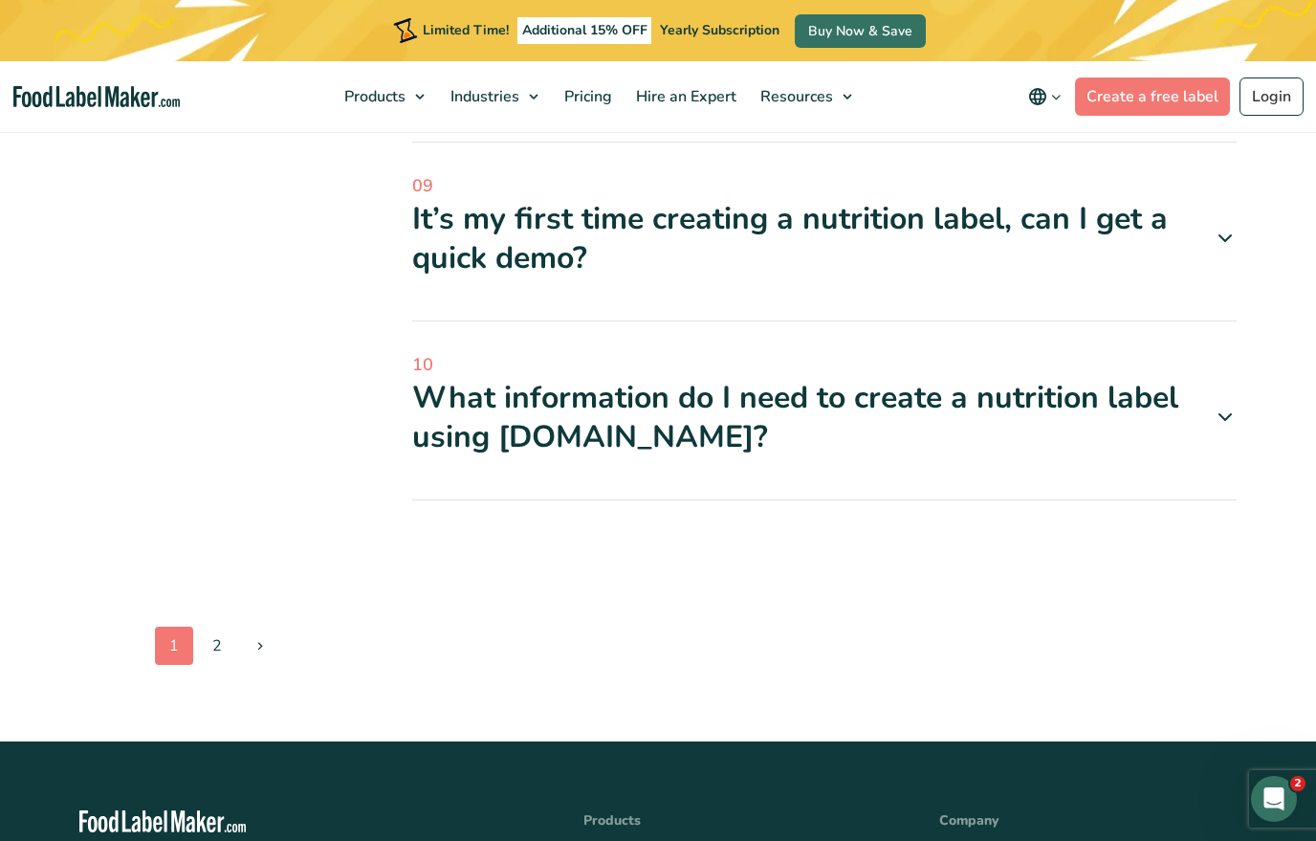
click at [248, 639] on link at bounding box center [260, 645] width 38 height 38
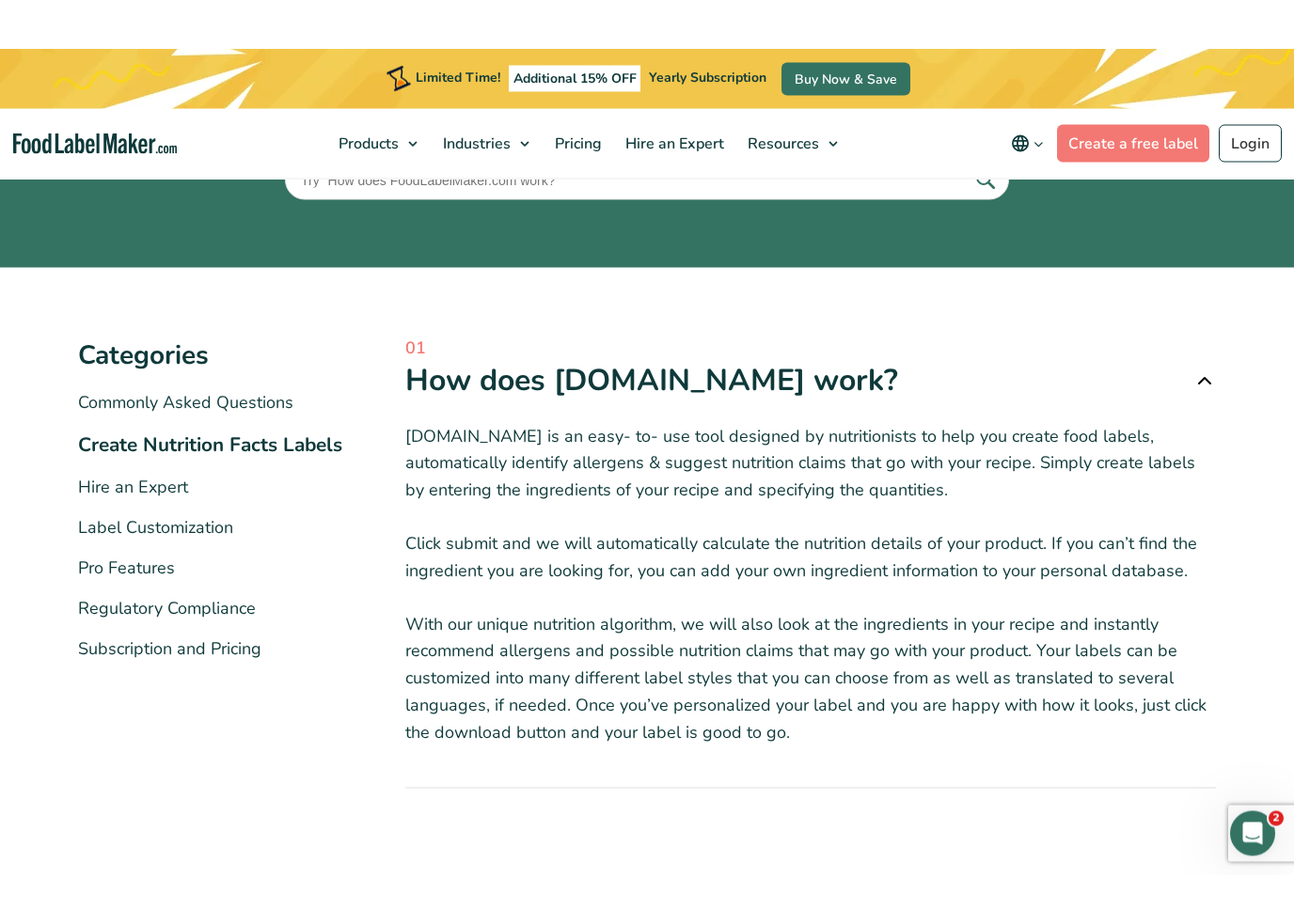
scroll to position [223, 0]
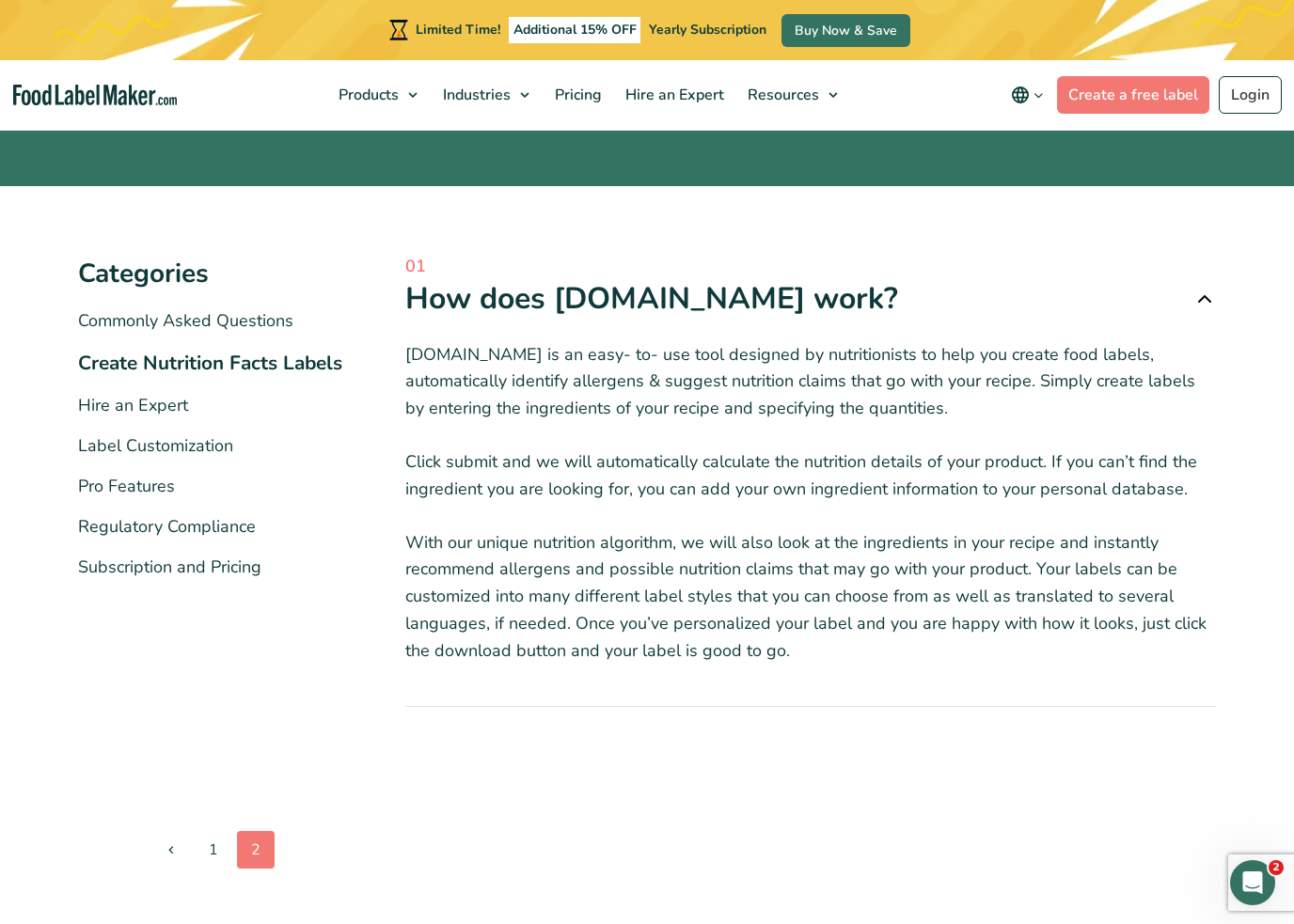
click at [115, 455] on link "Label Customization" at bounding box center [155, 445] width 155 height 23
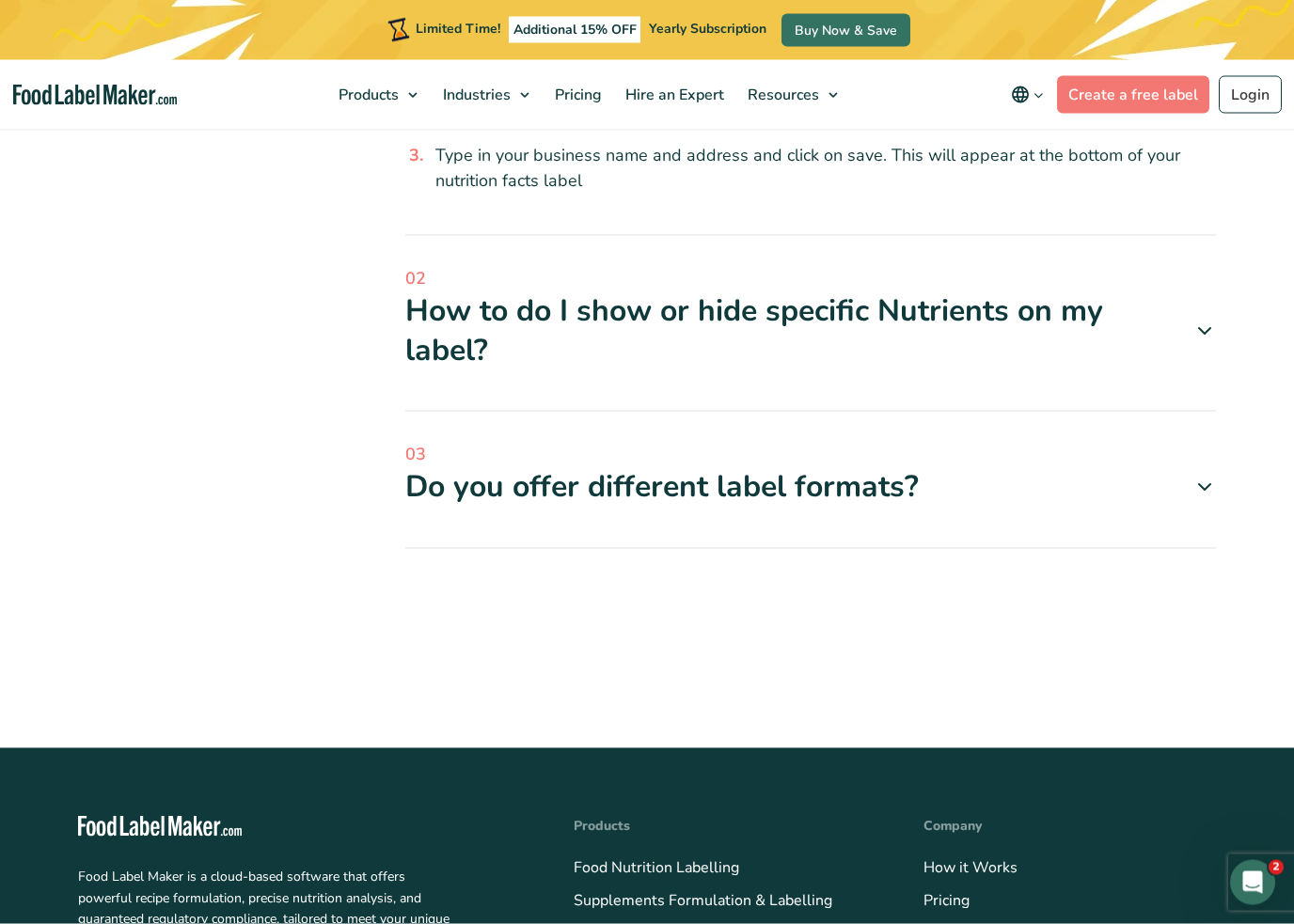
scroll to position [722, 0]
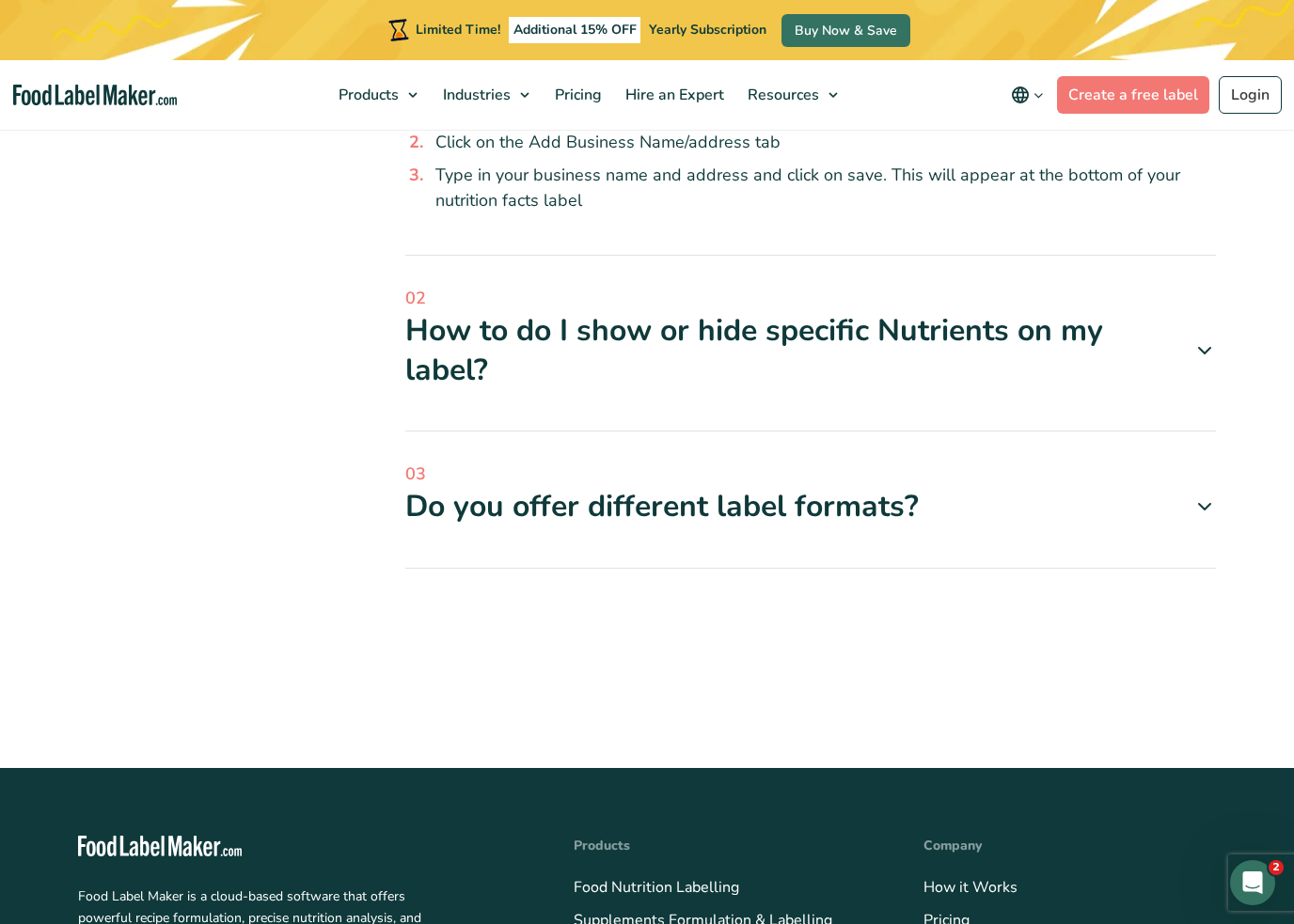
click at [1205, 507] on icon at bounding box center [1205, 506] width 23 height 23
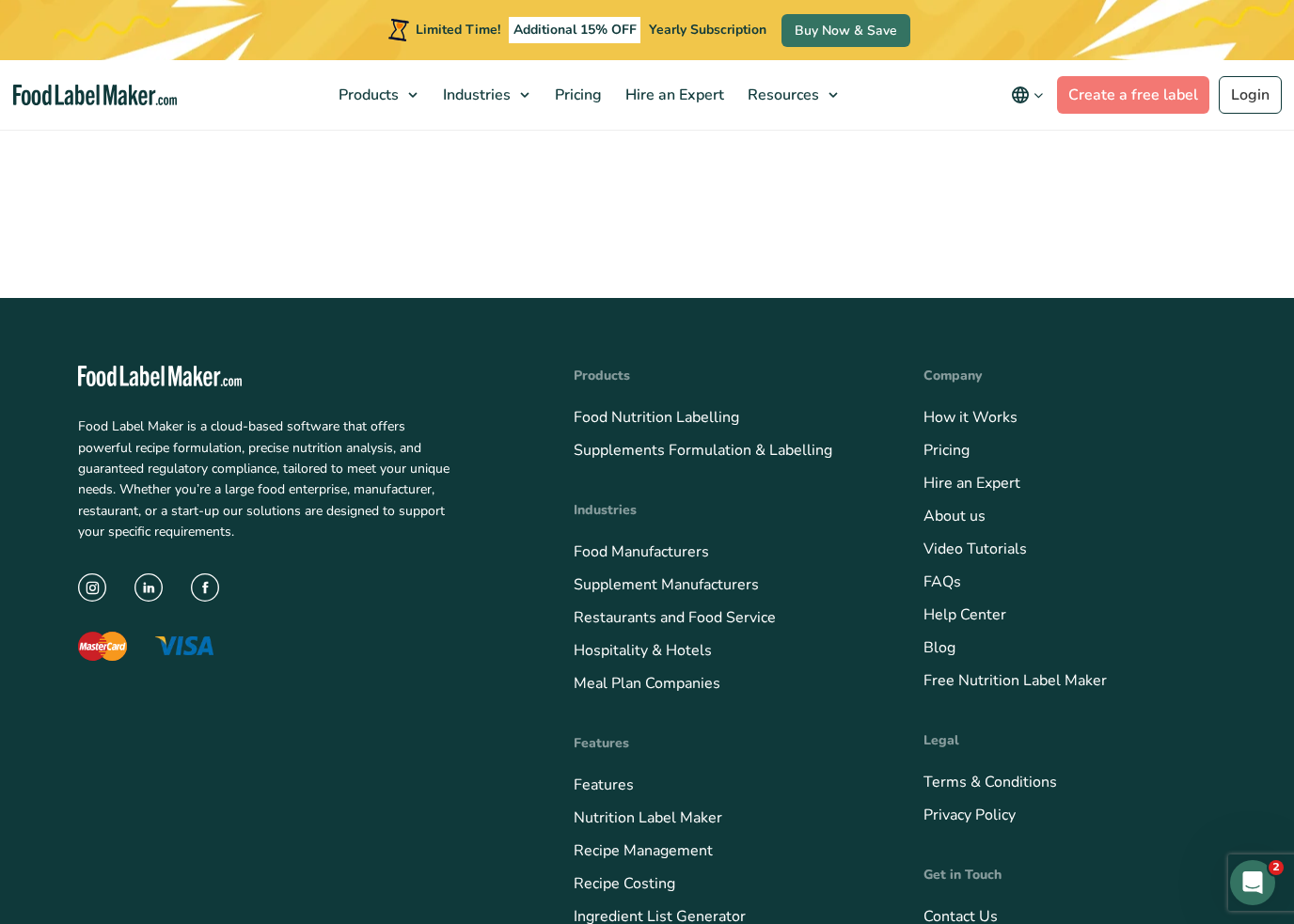
scroll to position [2094, 0]
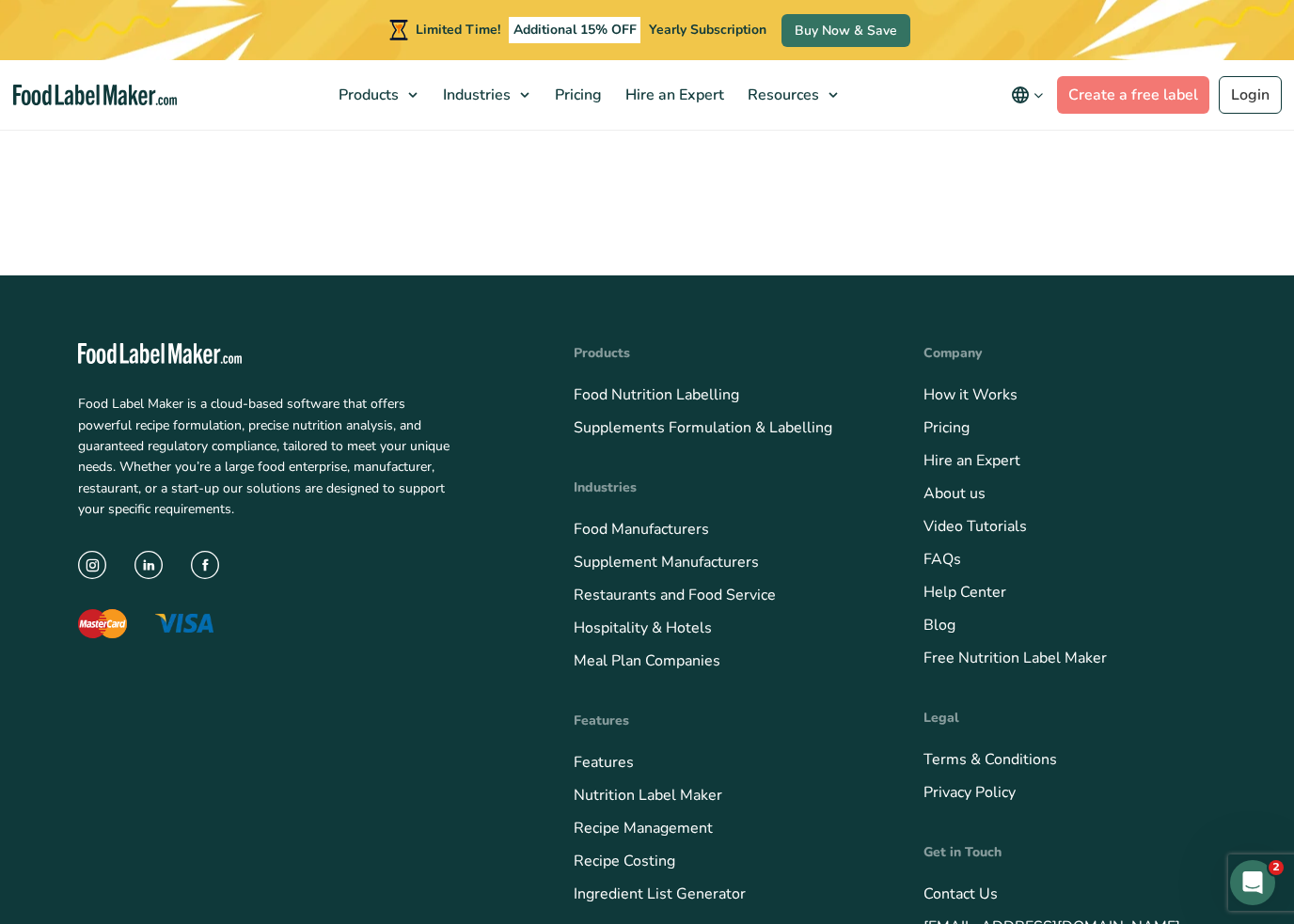
click at [1040, 648] on link "Free Nutrition Label Maker" at bounding box center [1015, 658] width 184 height 21
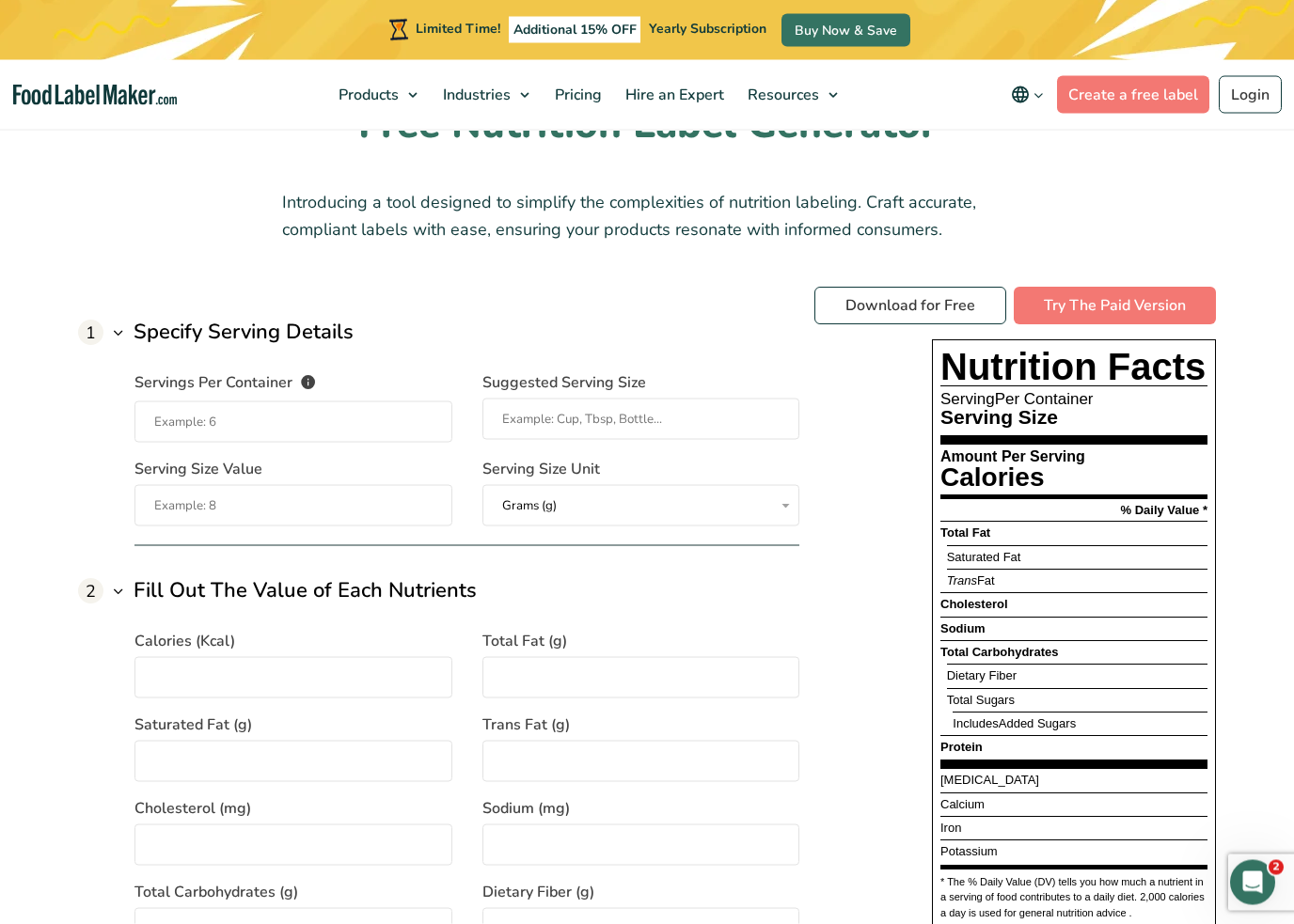
scroll to position [1342, 0]
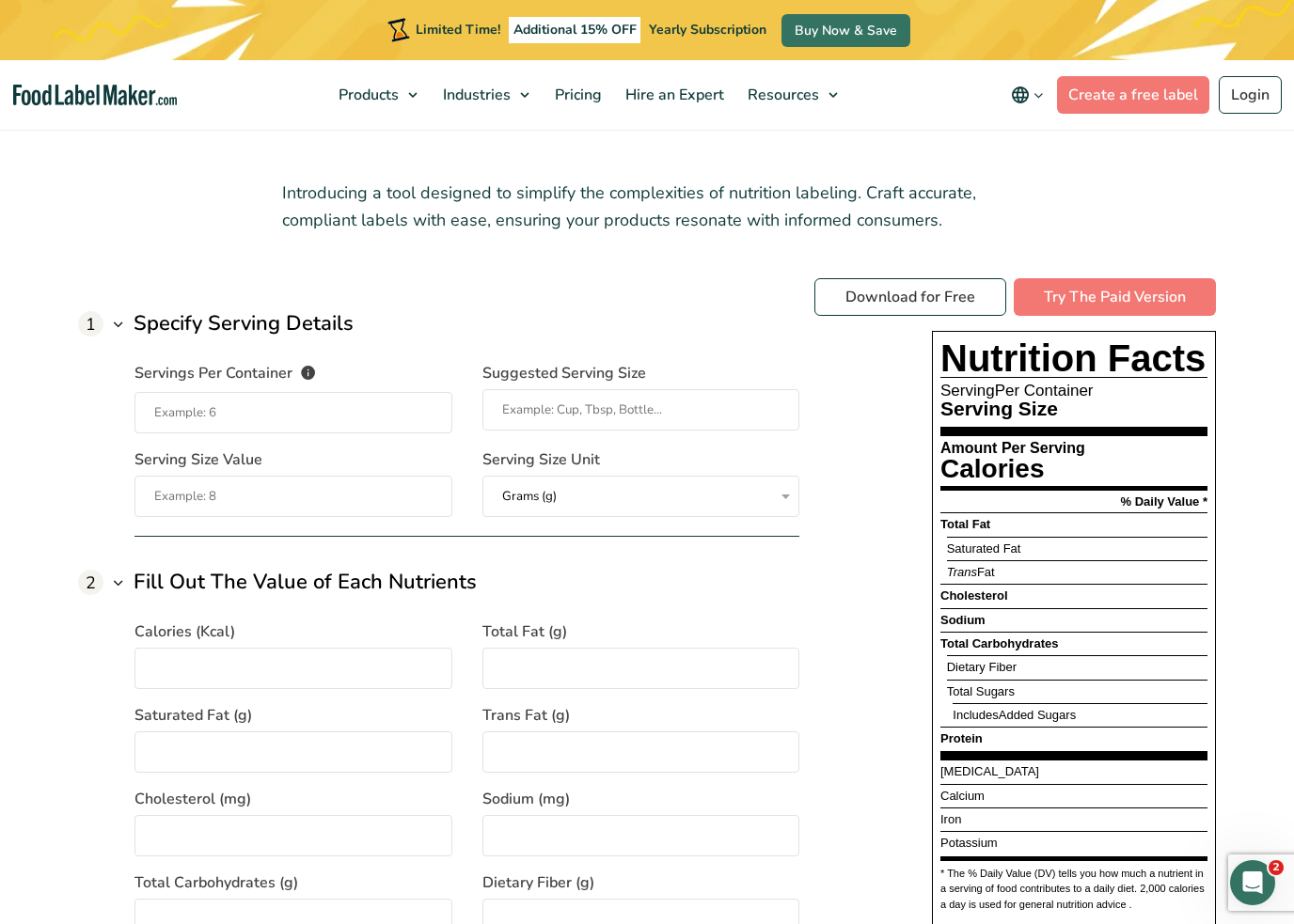
click at [895, 293] on link "Download for Free" at bounding box center [910, 297] width 192 height 37
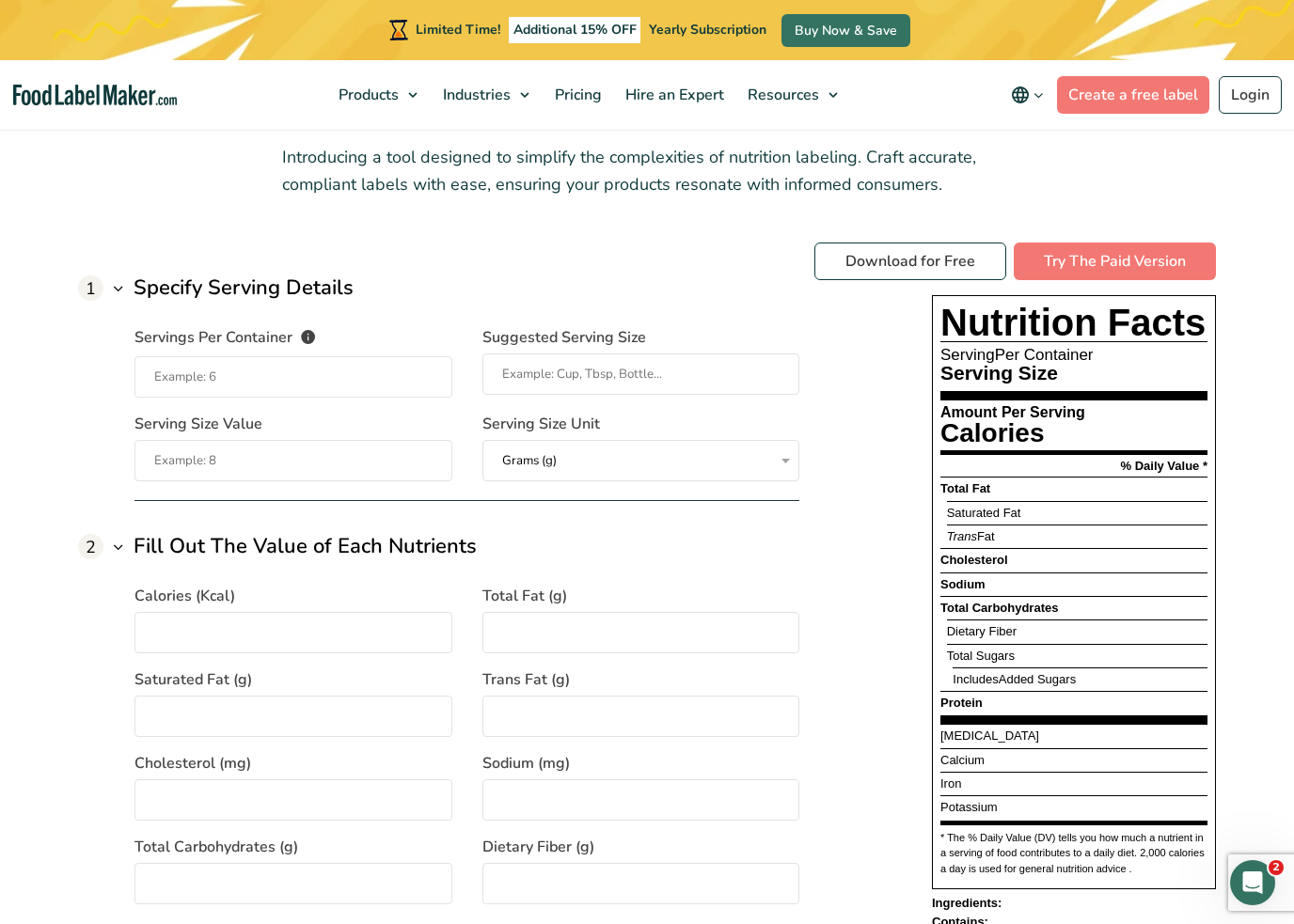
scroll to position [1364, 0]
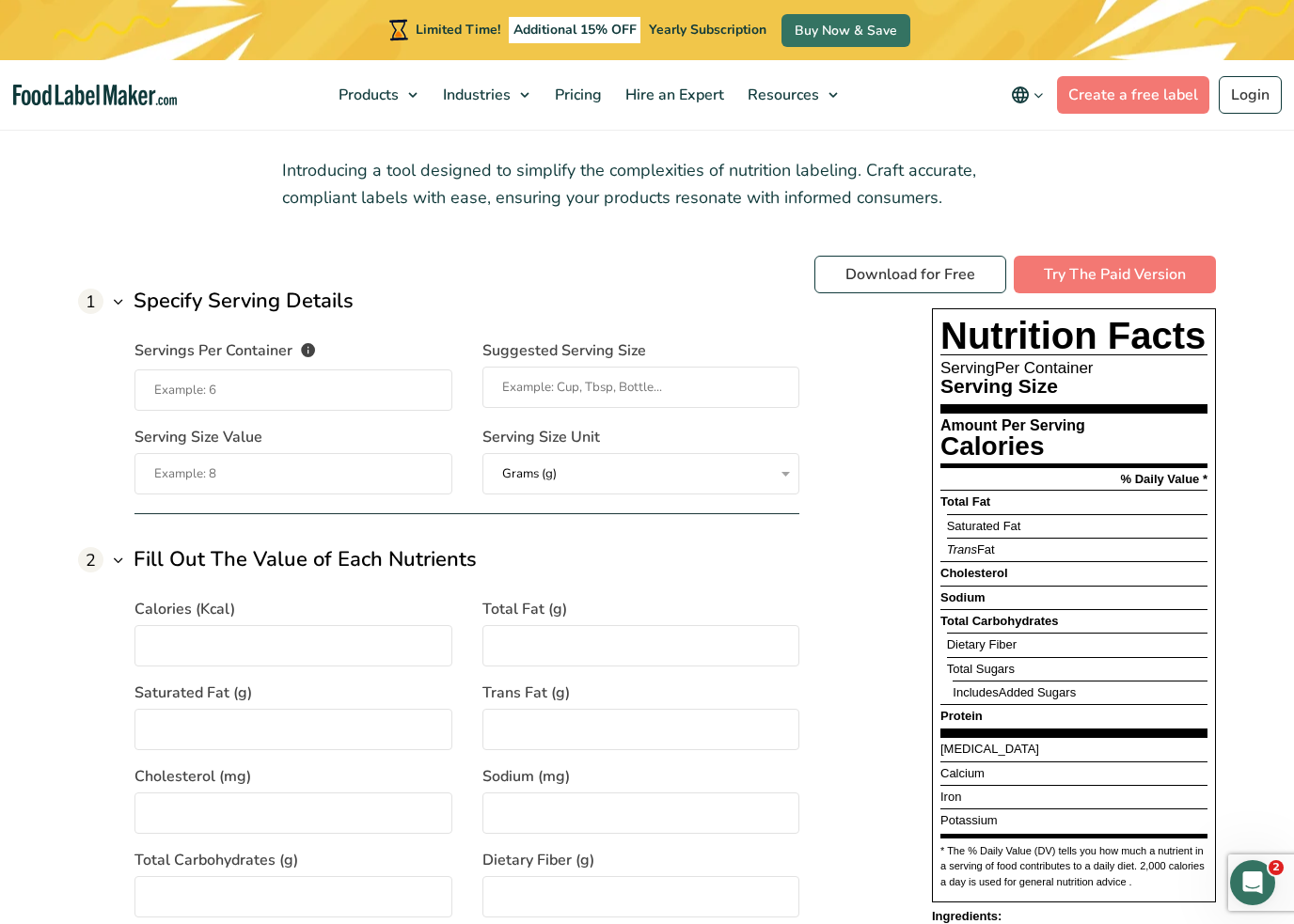
click at [172, 380] on input "Servings Per Container The number of servings that each package of your product…" at bounding box center [293, 390] width 318 height 41
type input "8"
click at [743, 385] on input "Suggested Serving Size" at bounding box center [641, 387] width 318 height 41
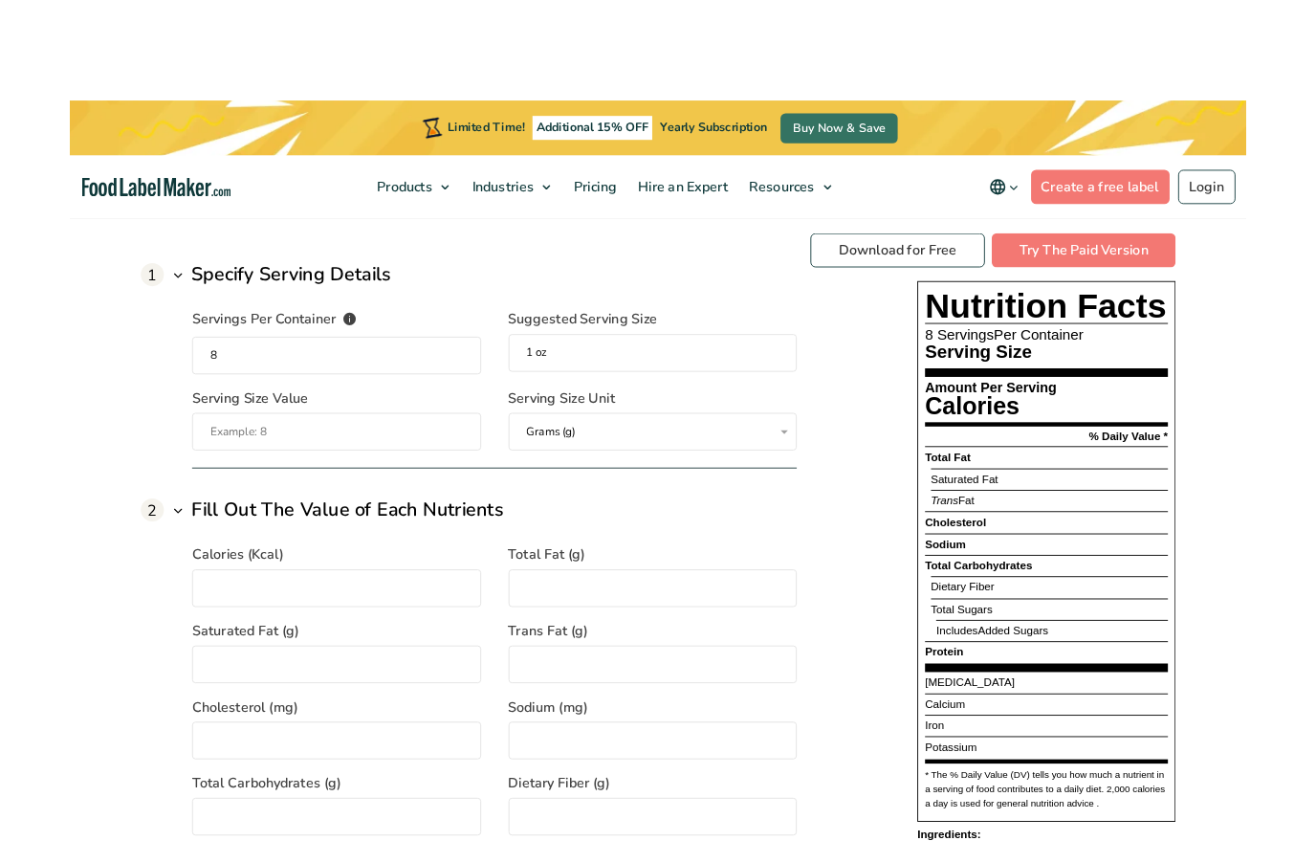
scroll to position [1494, 0]
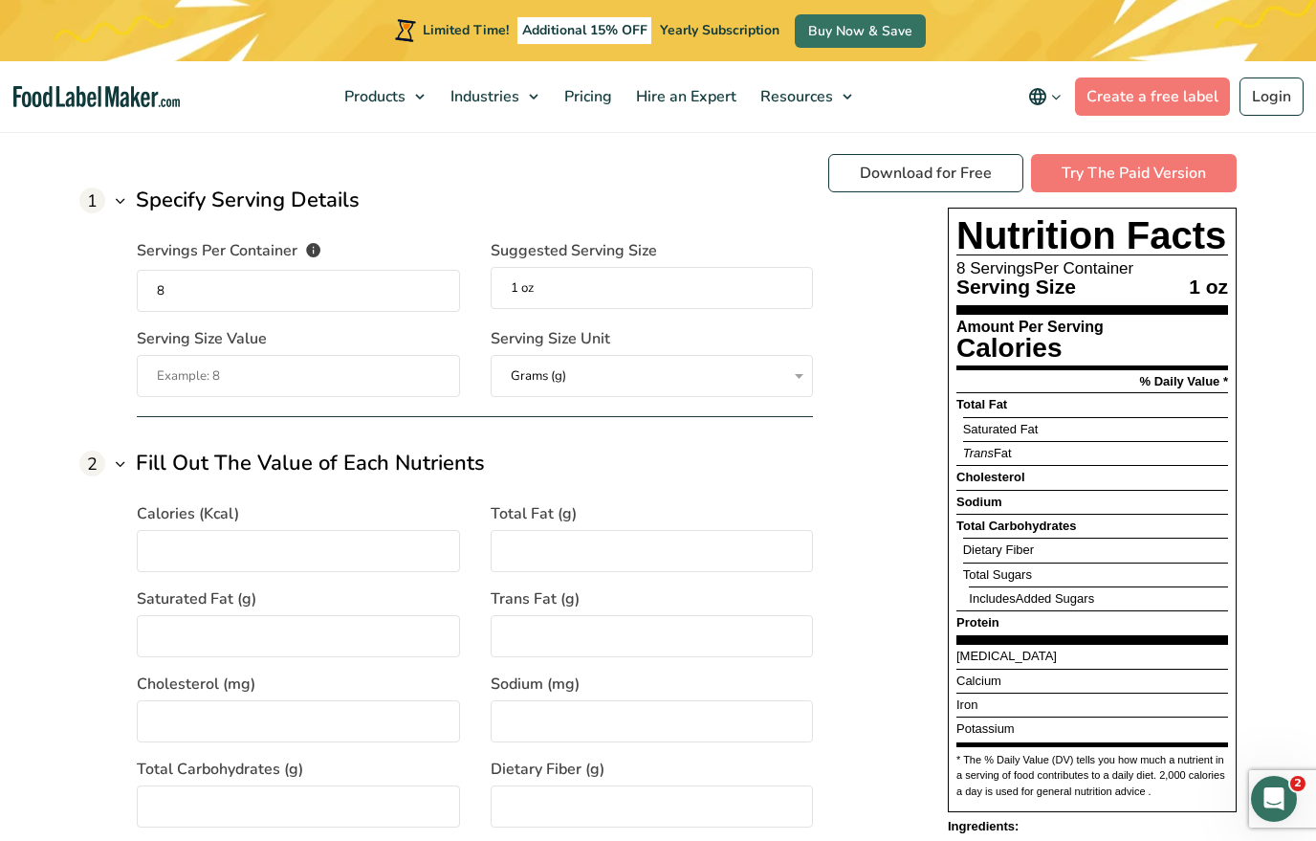
type input "1 oz"
click at [364, 378] on input "Serving Size Value" at bounding box center [298, 376] width 323 height 42
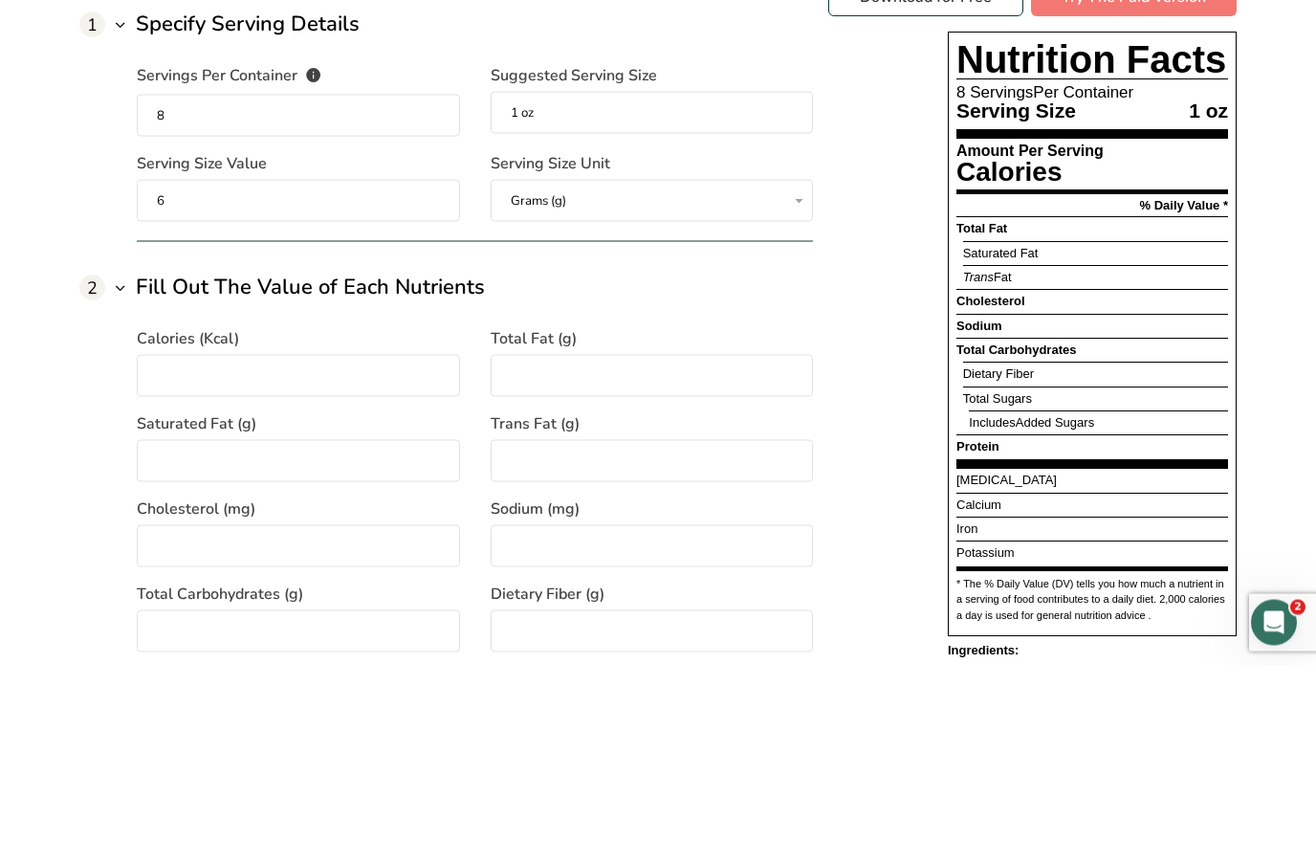
type input "6"
click at [670, 356] on select "Grams (g) Milliliters (mL)" at bounding box center [652, 377] width 323 height 42
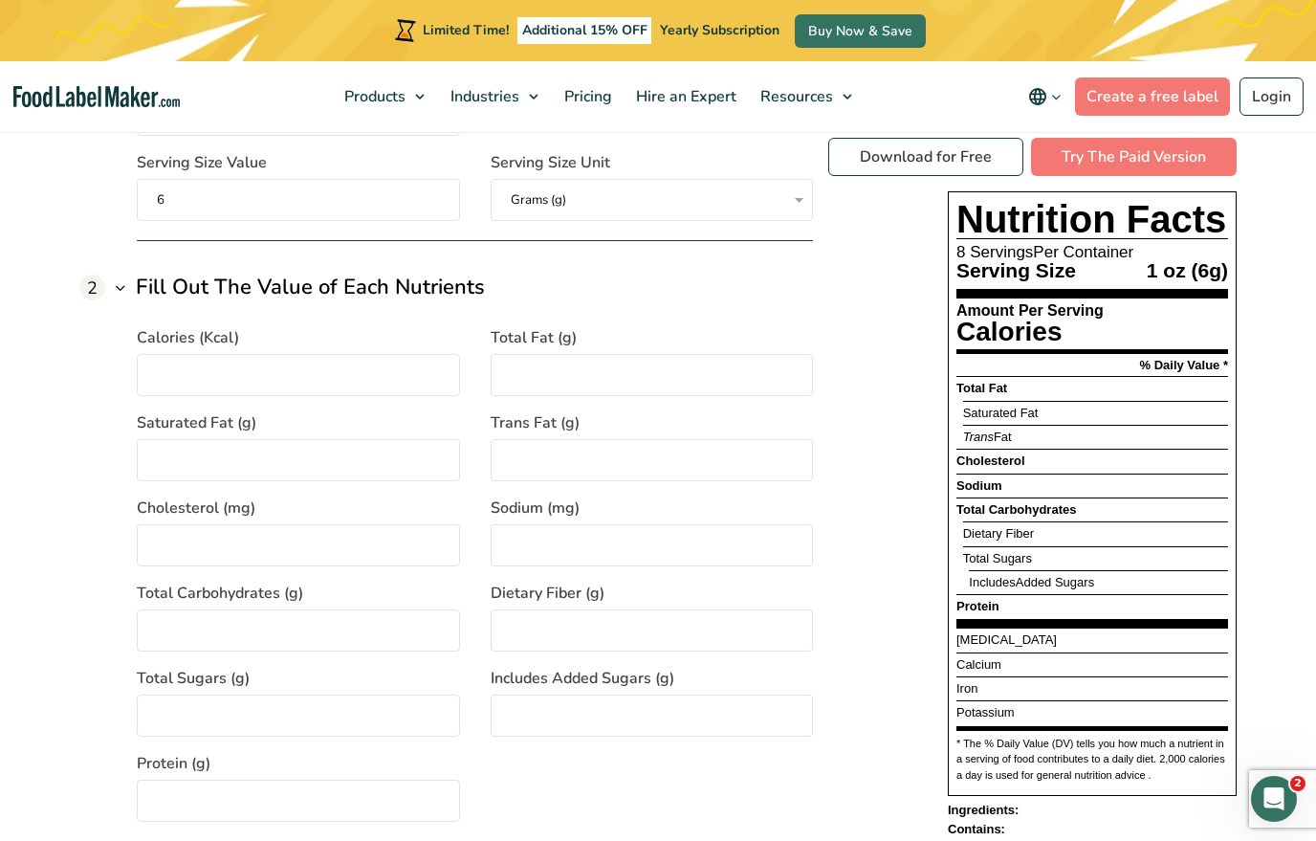
select select "ml"
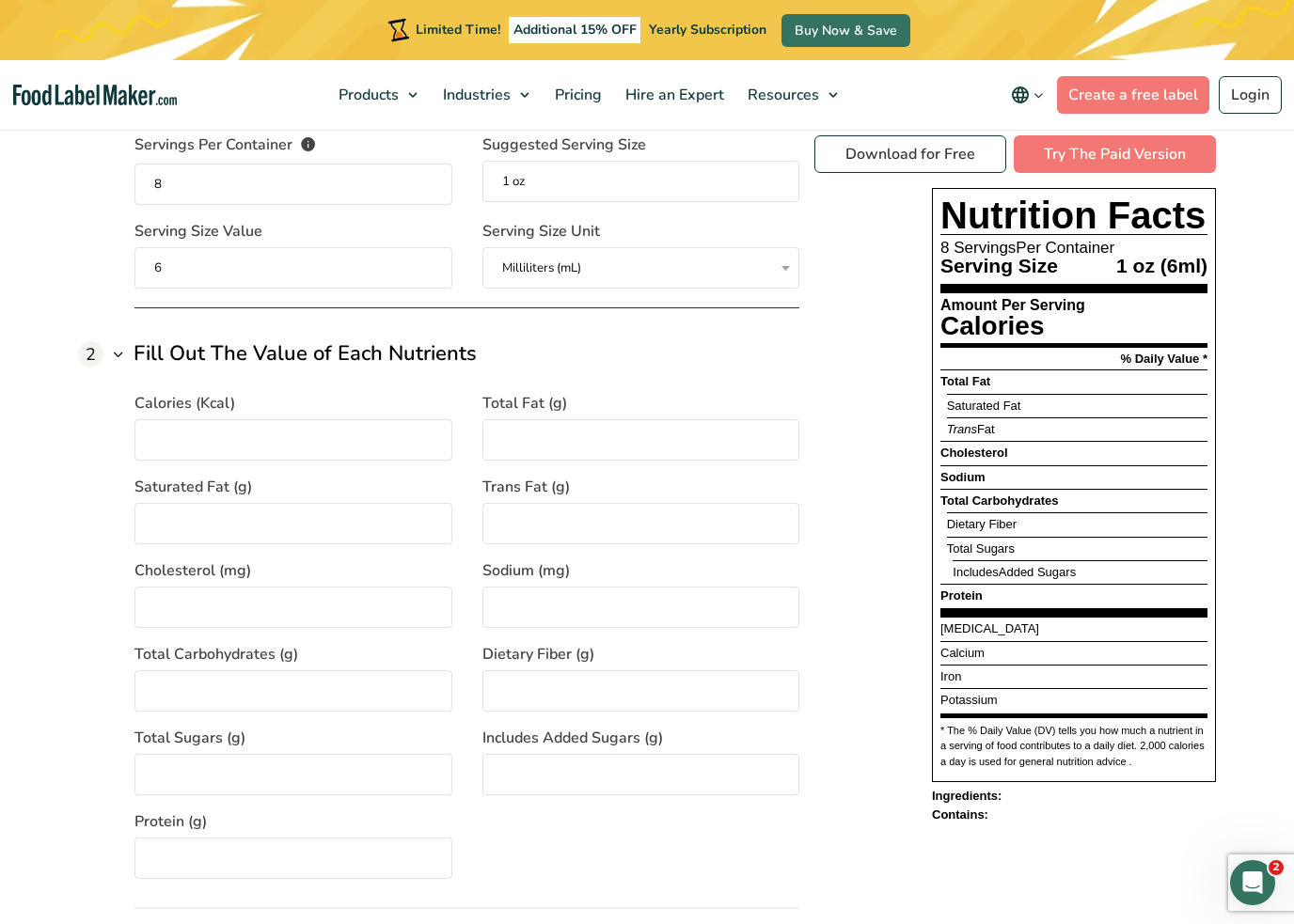
scroll to position [1573, 0]
click at [162, 424] on input "Calories (Kcal)" at bounding box center [293, 437] width 318 height 41
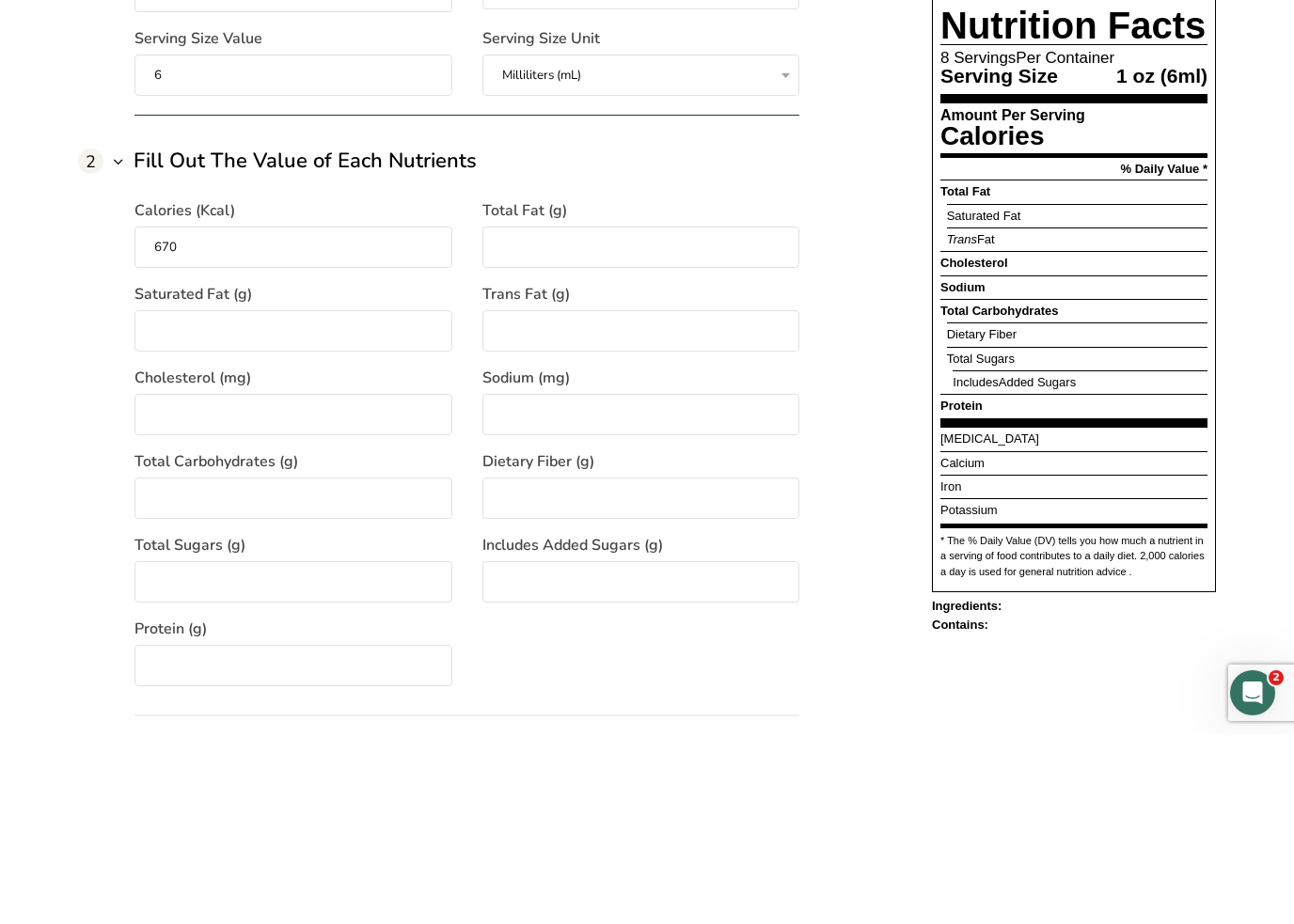
scroll to position [1762, 0]
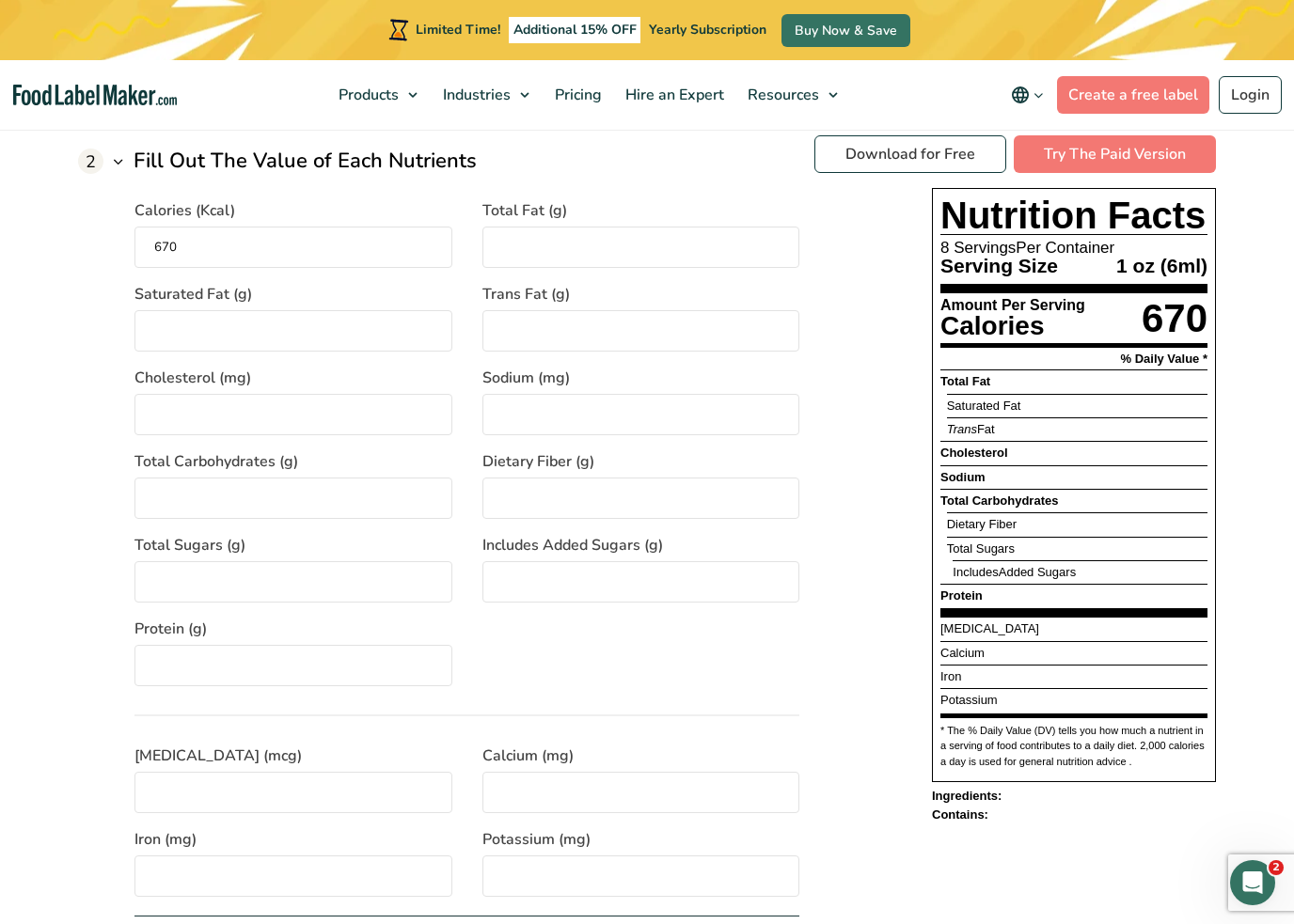
type input "670"
click at [178, 316] on input "Saturated Fat (g)" at bounding box center [293, 331] width 318 height 41
type input "3"
type input "8"
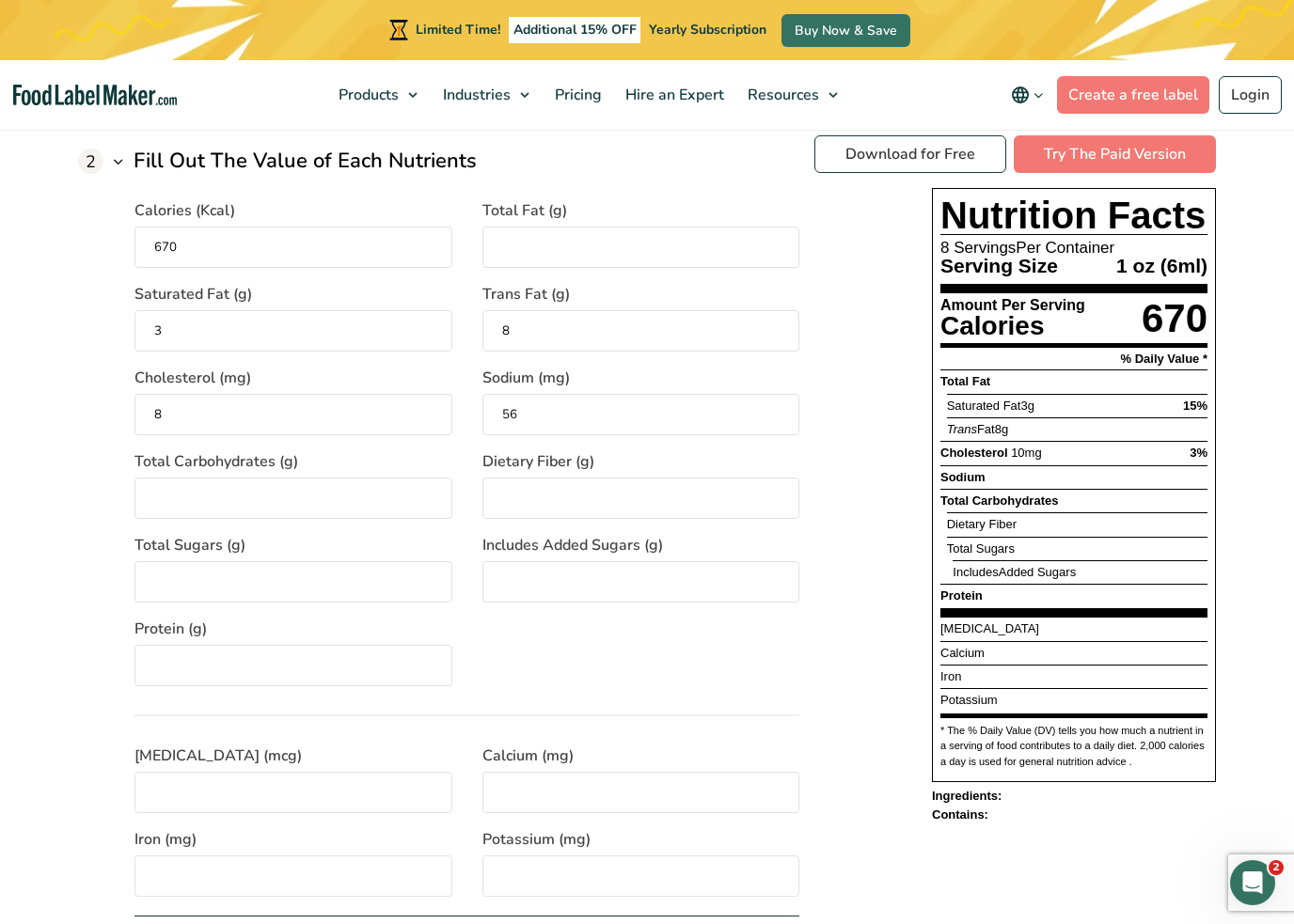
type input "56"
type input "123"
type input "1"
type input "23"
type input "16"
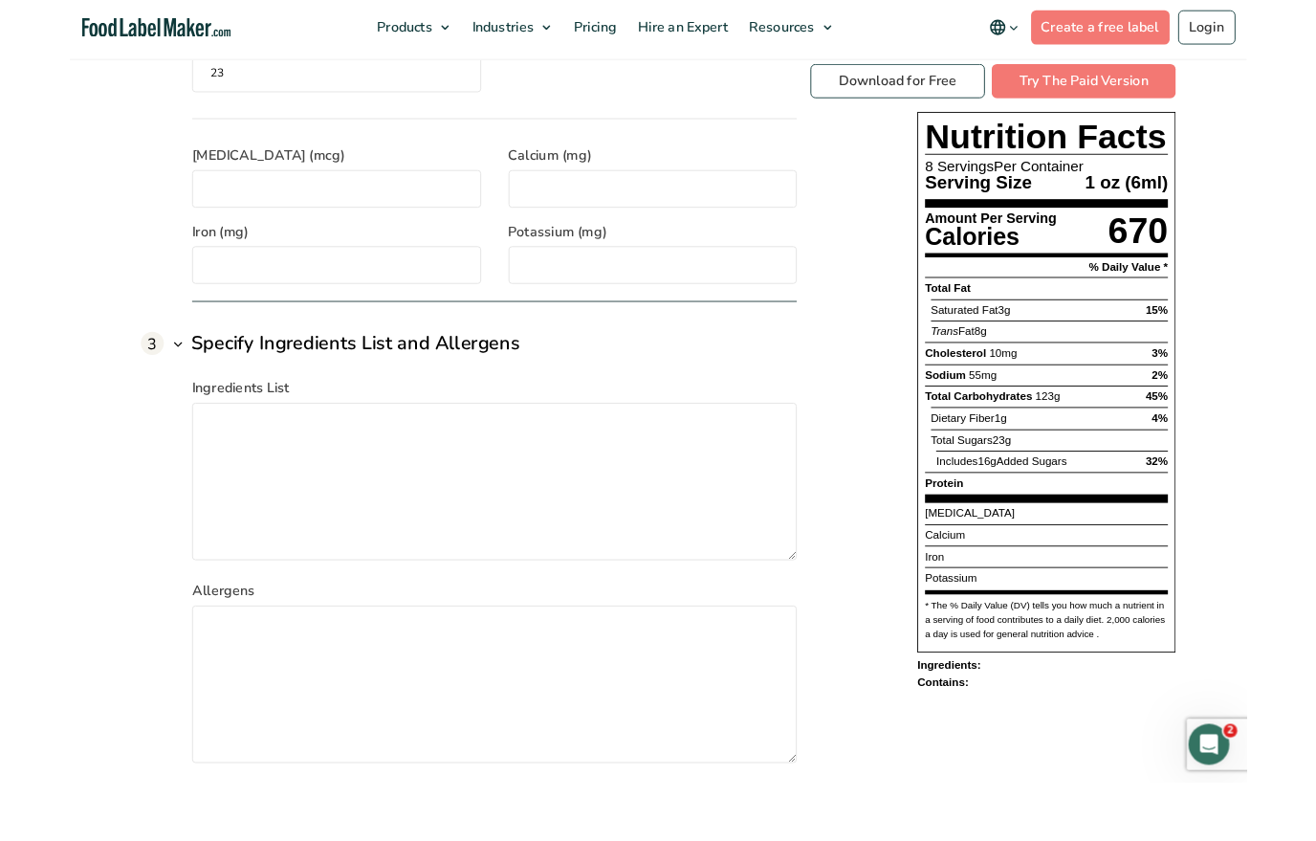
scroll to position [2383, 0]
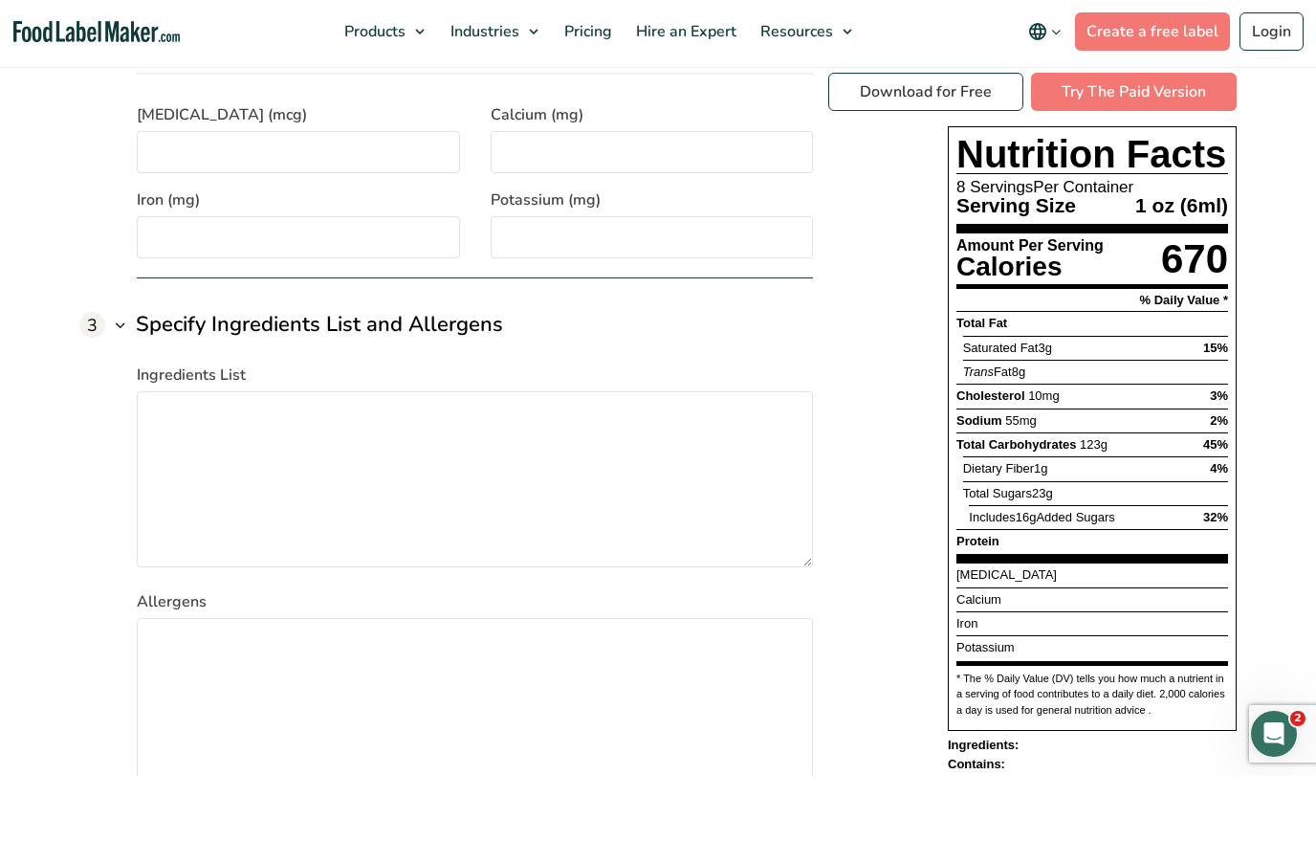
type input "23"
click at [653, 456] on textarea "Ingredients List" at bounding box center [475, 544] width 676 height 176
type textarea "sugar, vanilla, flour, wheat, plums, corn, eggs"
click at [711, 683] on textarea "Allergens" at bounding box center [475, 771] width 676 height 176
type textarea "n"
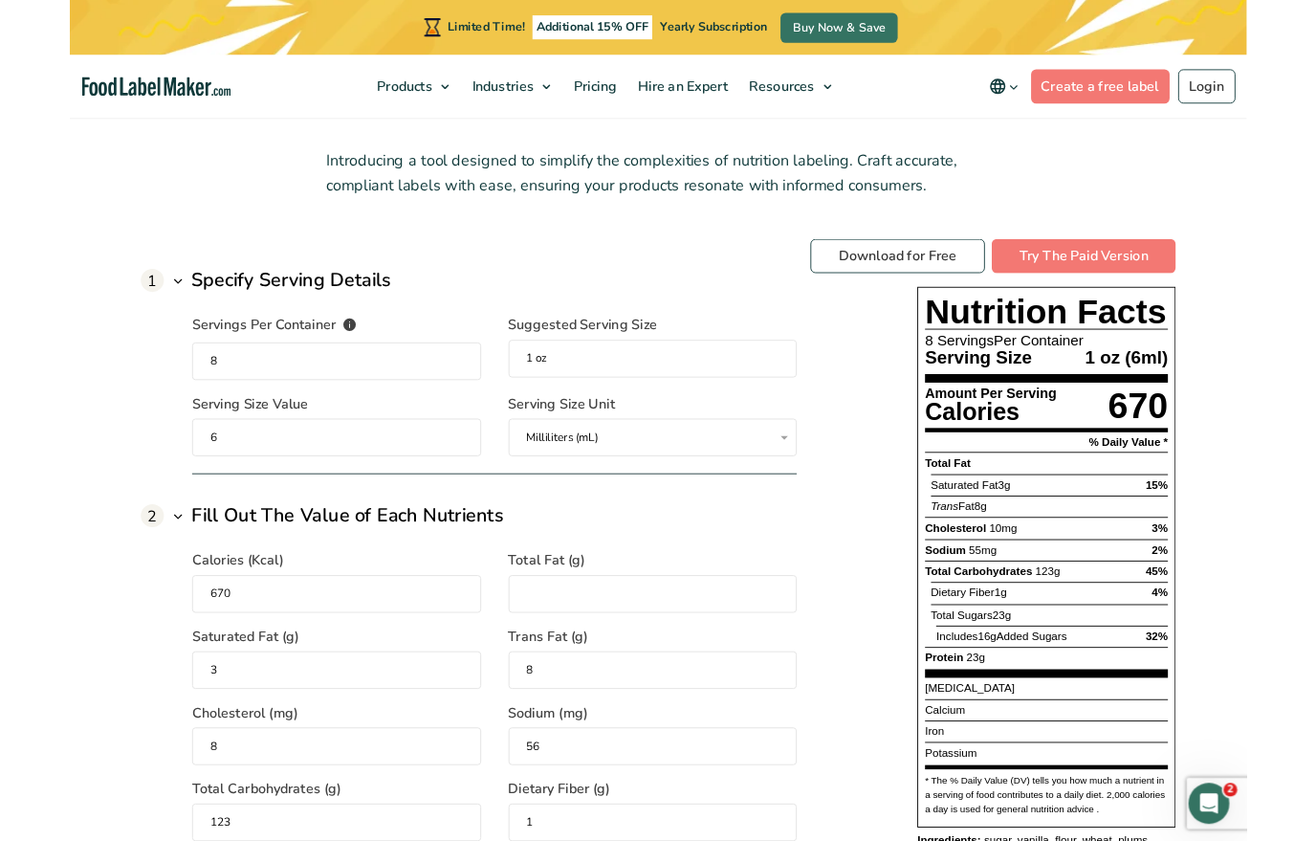
scroll to position [1380, 0]
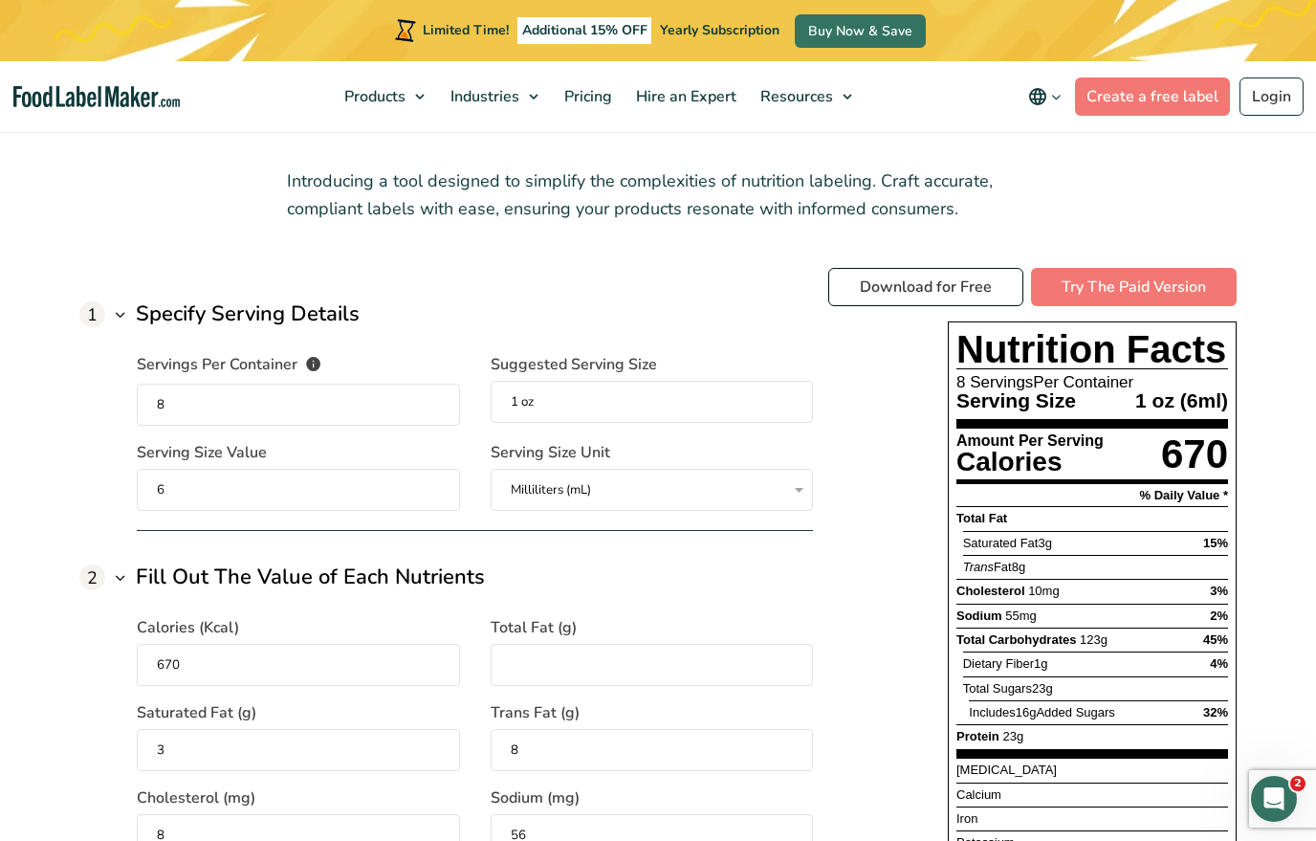
type textarea "eggs, dairy"
click at [931, 277] on link "Download for Free" at bounding box center [925, 287] width 195 height 38
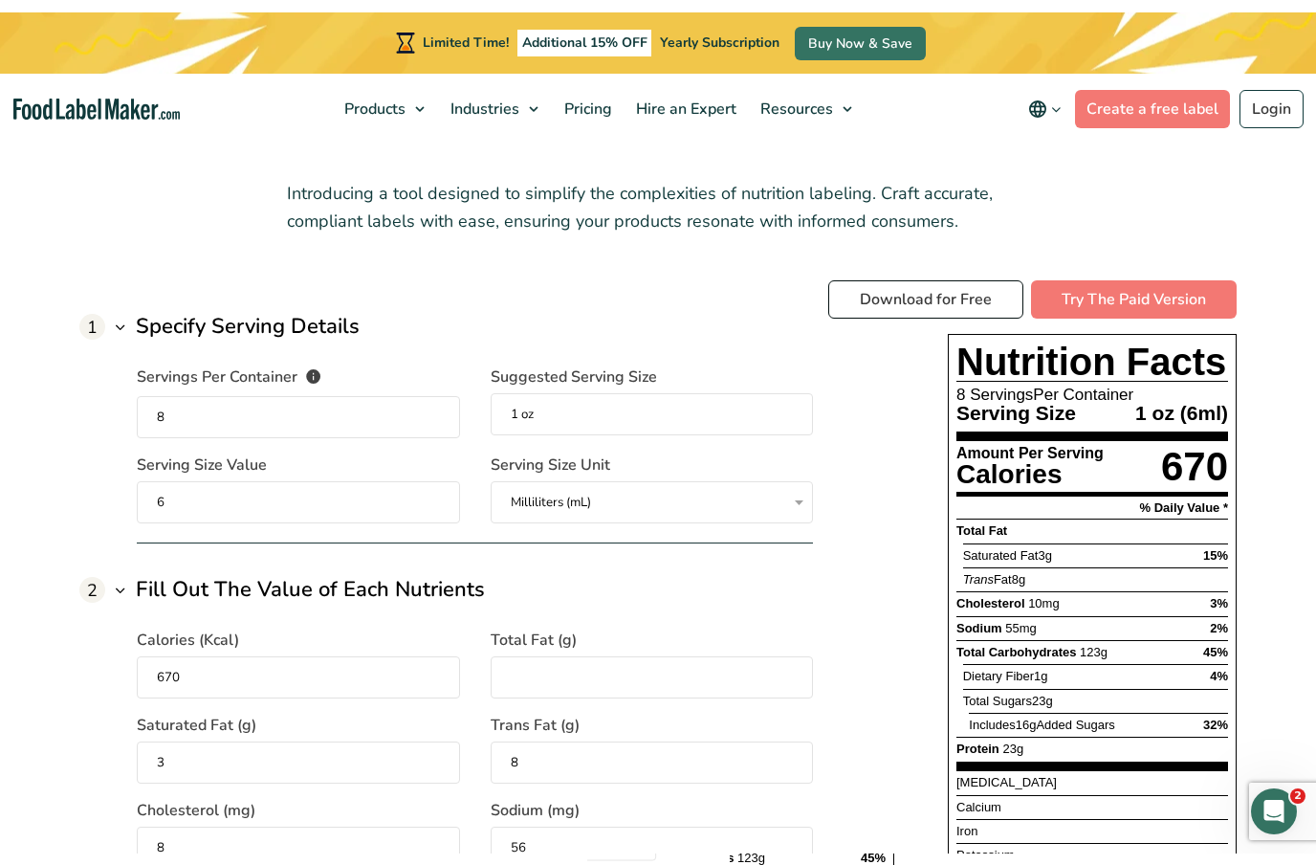
scroll to position [0, 0]
